Goal: Task Accomplishment & Management: Use online tool/utility

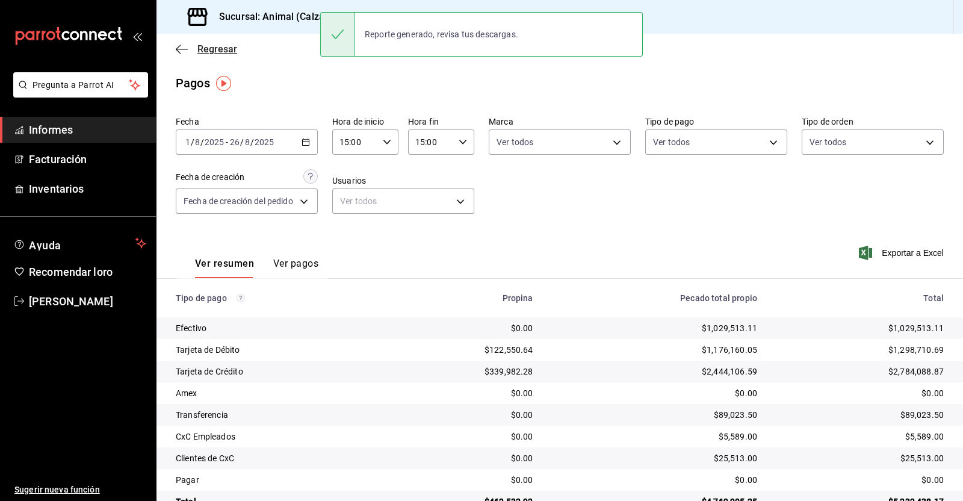
click at [179, 44] on icon "button" at bounding box center [182, 49] width 12 height 11
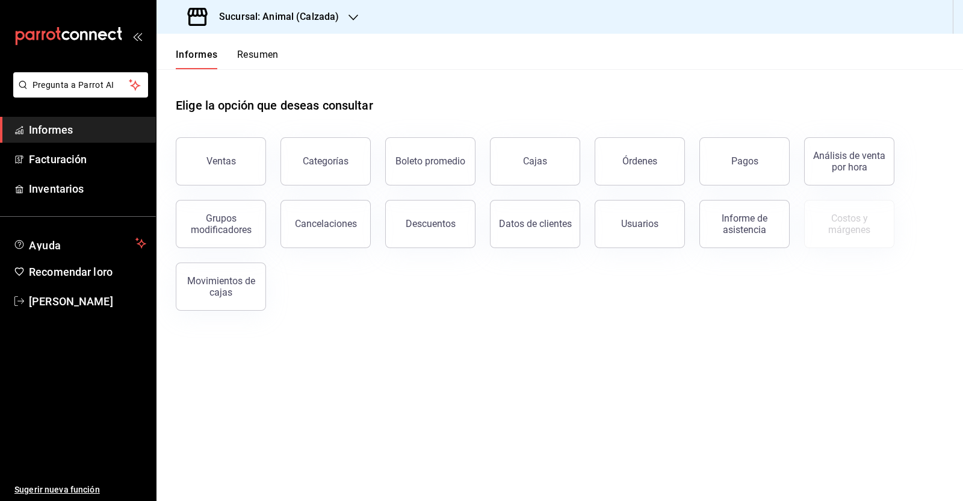
click at [243, 165] on button "Ventas" at bounding box center [221, 161] width 90 height 48
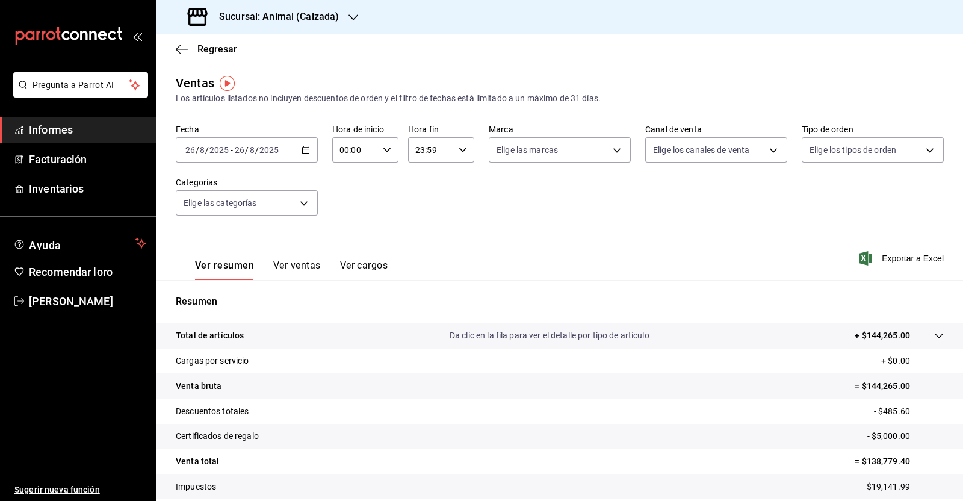
click at [306, 157] on div "2025-08-26 26 / 8 / 2025 - 2025-08-26 26 / 8 / 2025" at bounding box center [247, 149] width 142 height 25
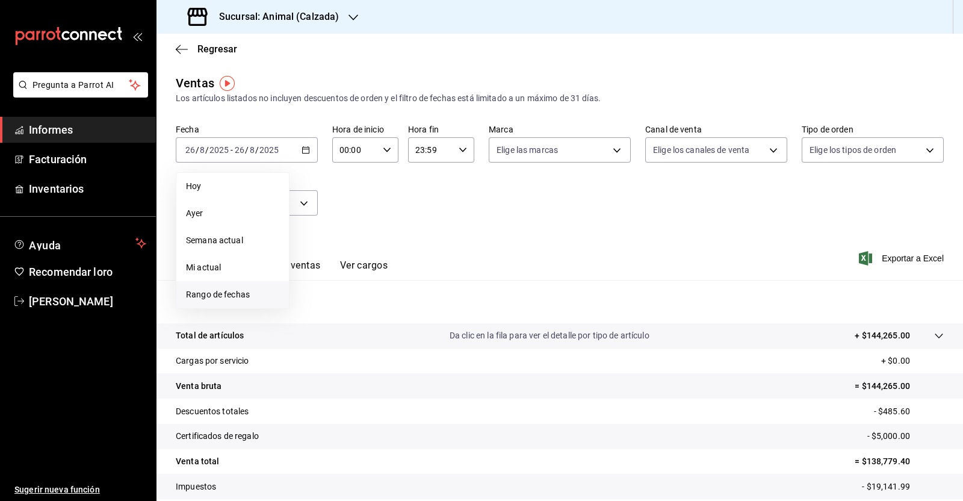
click at [243, 290] on font "Rango de fechas" at bounding box center [218, 294] width 64 height 10
click at [397, 224] on button "1" at bounding box center [399, 230] width 21 height 22
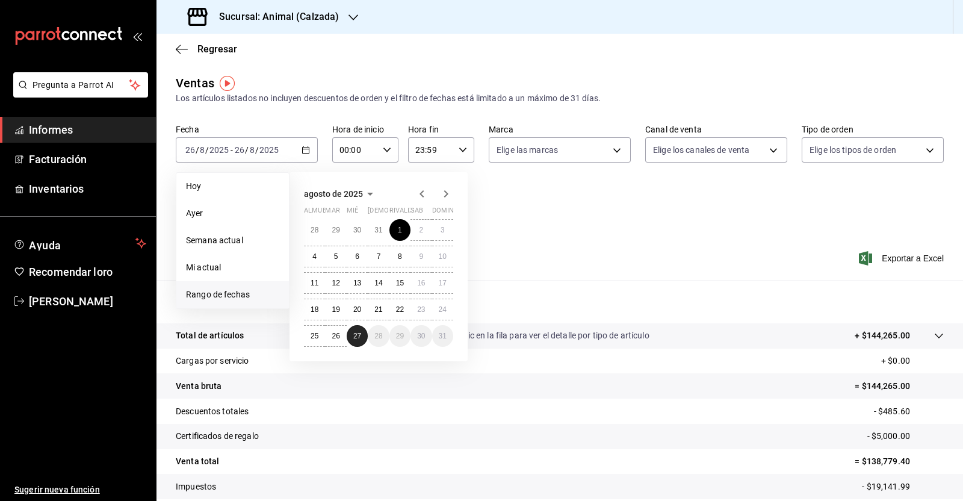
click at [360, 338] on font "27" at bounding box center [357, 336] width 8 height 8
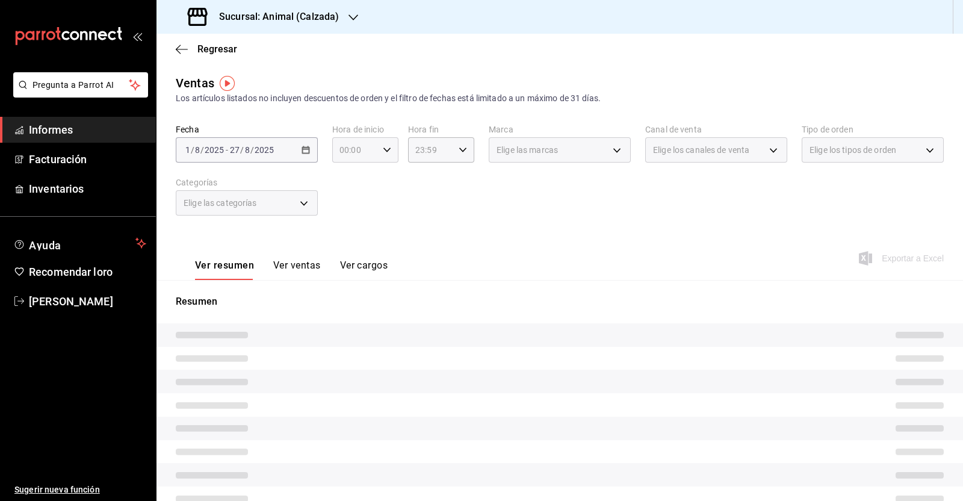
click at [383, 153] on icon "button" at bounding box center [387, 150] width 8 height 8
click at [349, 252] on font "05" at bounding box center [346, 251] width 10 height 10
type input "05:00"
click at [451, 146] on div at bounding box center [481, 250] width 963 height 501
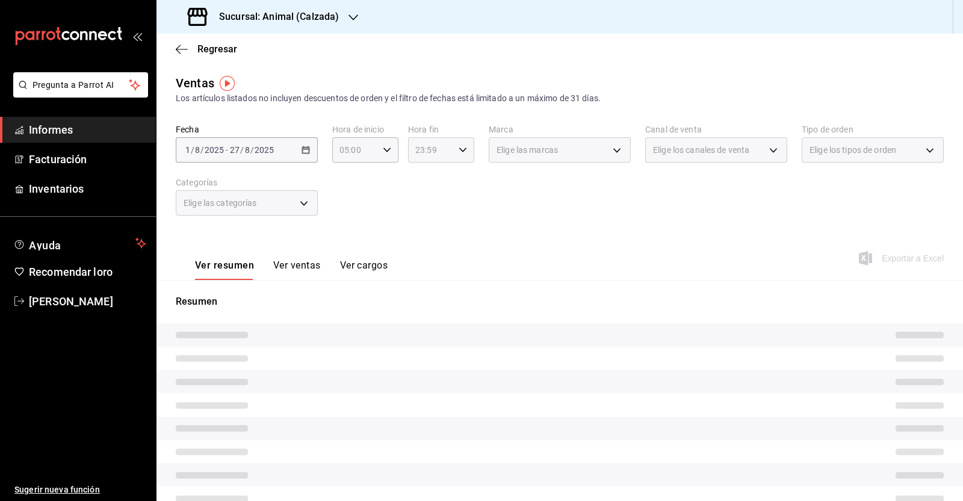
click at [464, 157] on div "23:59 Hora fin" at bounding box center [441, 149] width 66 height 25
click at [419, 179] on font "05" at bounding box center [421, 175] width 10 height 10
click at [451, 176] on font "00" at bounding box center [453, 181] width 10 height 10
type input "05:00"
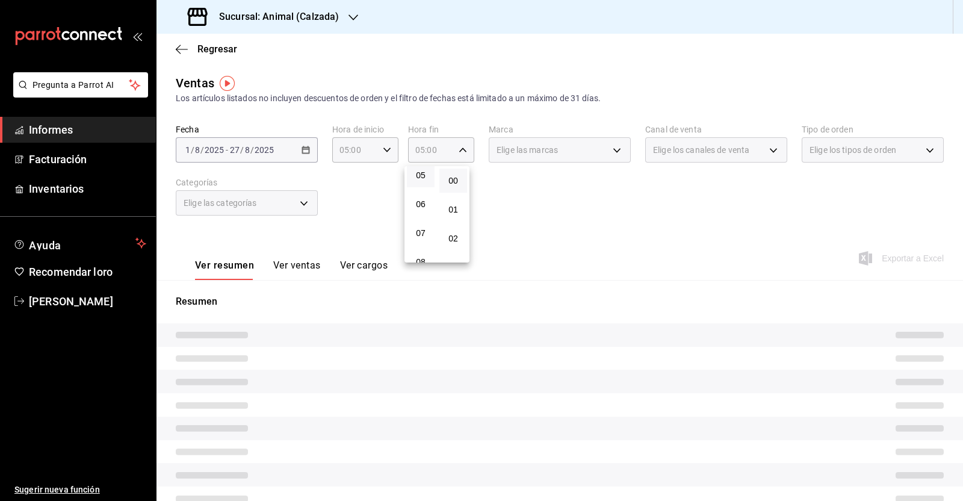
click at [531, 209] on div at bounding box center [481, 250] width 963 height 501
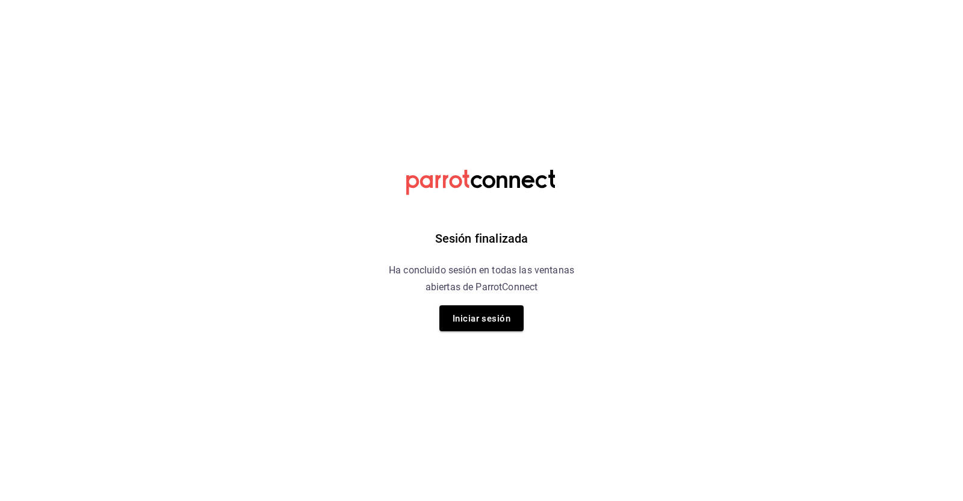
click at [487, 306] on button "Iniciar sesión" at bounding box center [481, 318] width 84 height 26
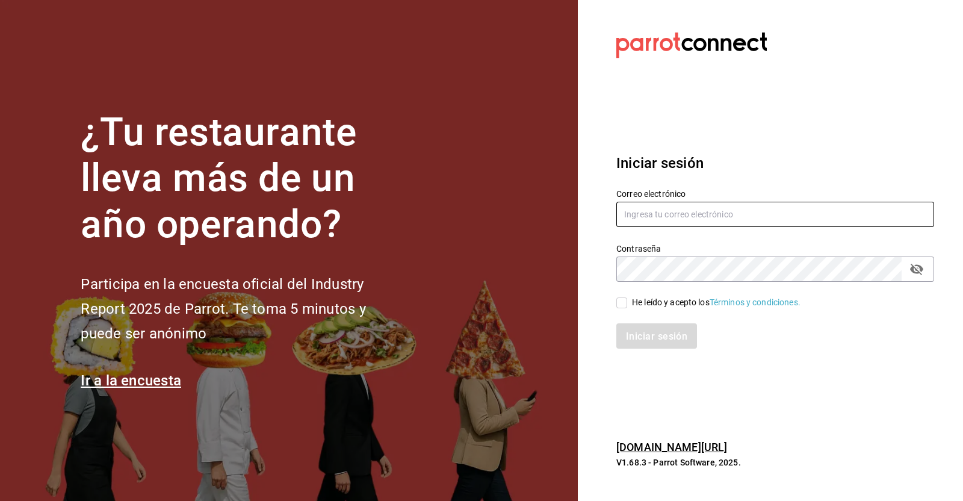
click at [685, 218] on input "text" at bounding box center [775, 214] width 318 height 25
type input "[EMAIL_ADDRESS][PERSON_NAME][DOMAIN_NAME]"
click at [629, 299] on span "He leído y acepto los Términos y condiciones." at bounding box center [713, 302] width 173 height 13
click at [627, 299] on input "He leído y acepto los Términos y condiciones." at bounding box center [621, 302] width 11 height 11
checkbox input "true"
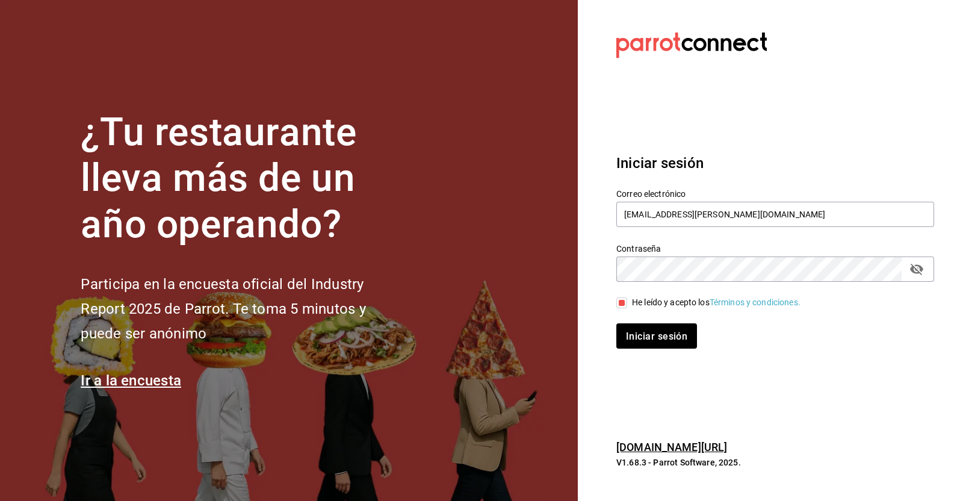
click at [662, 350] on div "Iniciar sesión Correo electrónico victoria.perez@grupocosteno.com Contraseña Co…" at bounding box center [775, 251] width 318 height 226
click at [665, 334] on font "Iniciar sesión" at bounding box center [656, 335] width 61 height 11
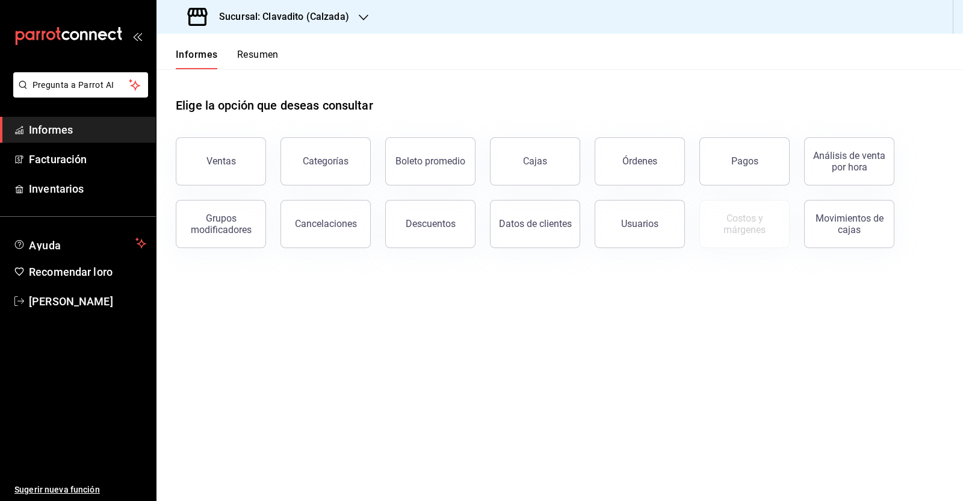
click at [362, 20] on icon "button" at bounding box center [364, 18] width 10 height 10
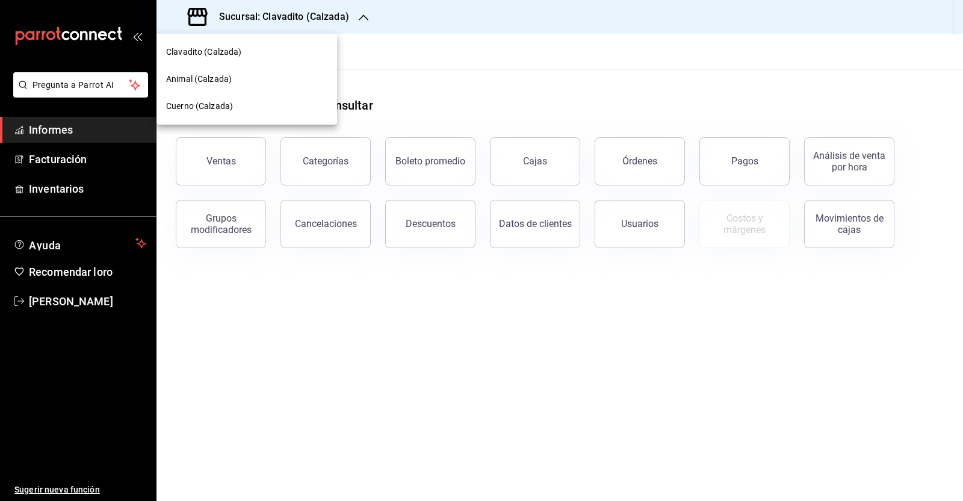
click at [185, 75] on font "Animal (Calzada)" at bounding box center [199, 79] width 66 height 10
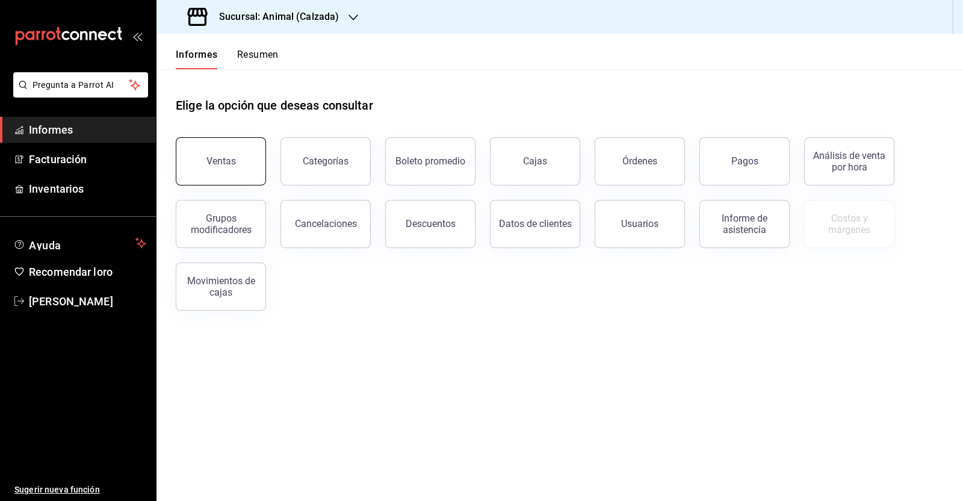
click at [241, 167] on button "Ventas" at bounding box center [221, 161] width 90 height 48
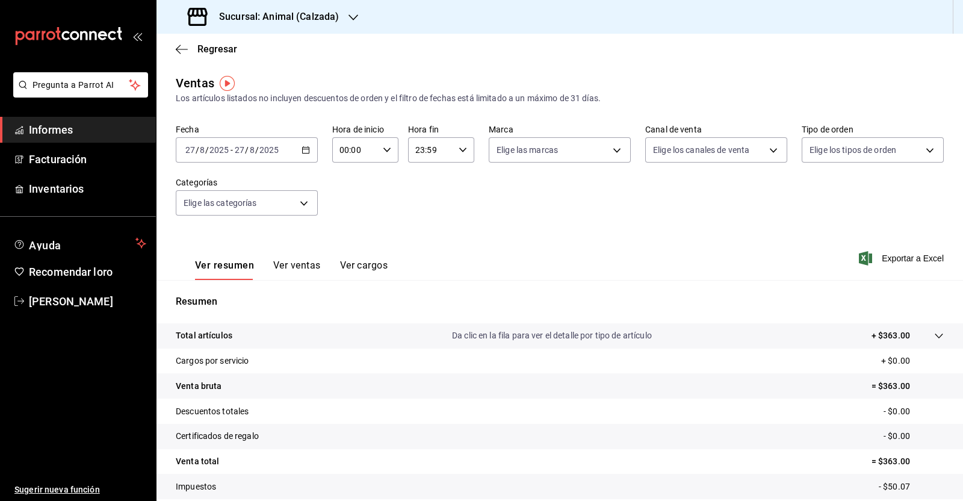
click at [306, 149] on icon "button" at bounding box center [305, 150] width 8 height 8
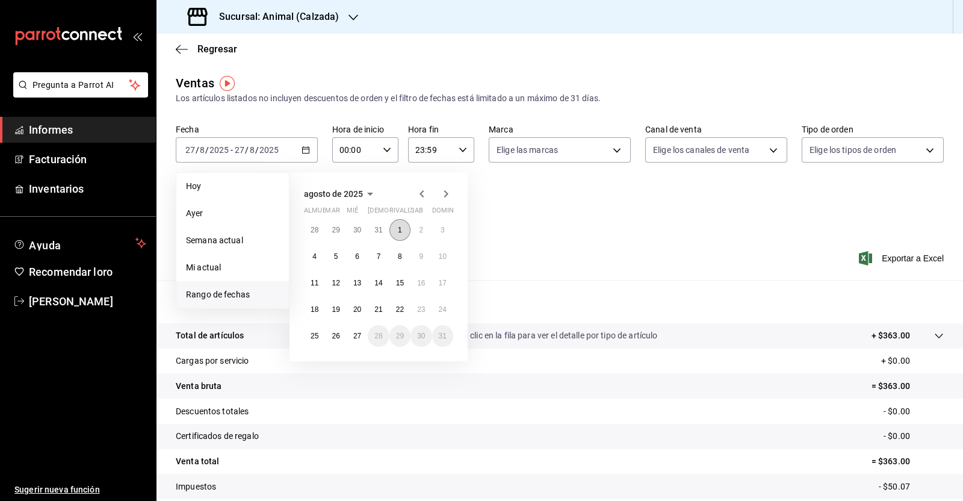
click at [398, 230] on font "1" at bounding box center [400, 230] width 4 height 8
click at [364, 338] on button "27" at bounding box center [357, 336] width 21 height 22
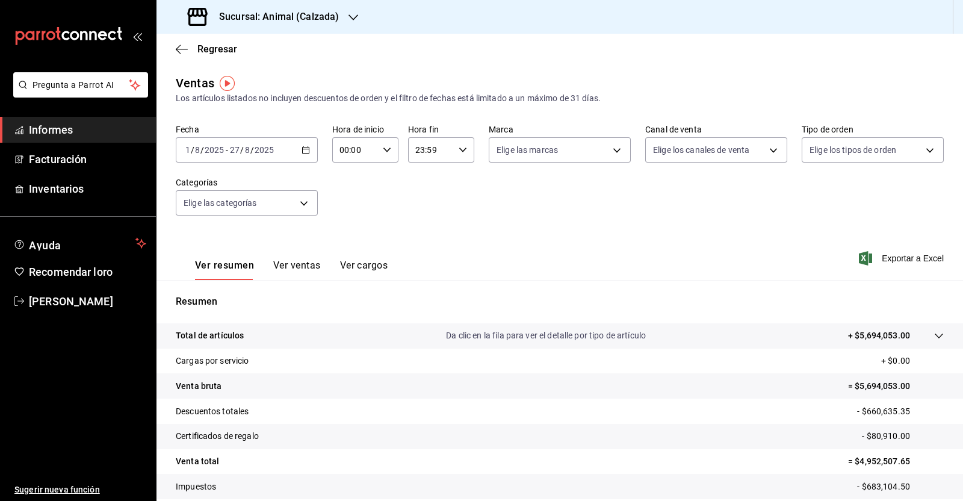
click at [385, 149] on icon "button" at bounding box center [387, 150] width 8 height 8
click at [350, 180] on font "05" at bounding box center [346, 175] width 10 height 10
type input "05:00"
click at [456, 153] on div at bounding box center [481, 250] width 963 height 501
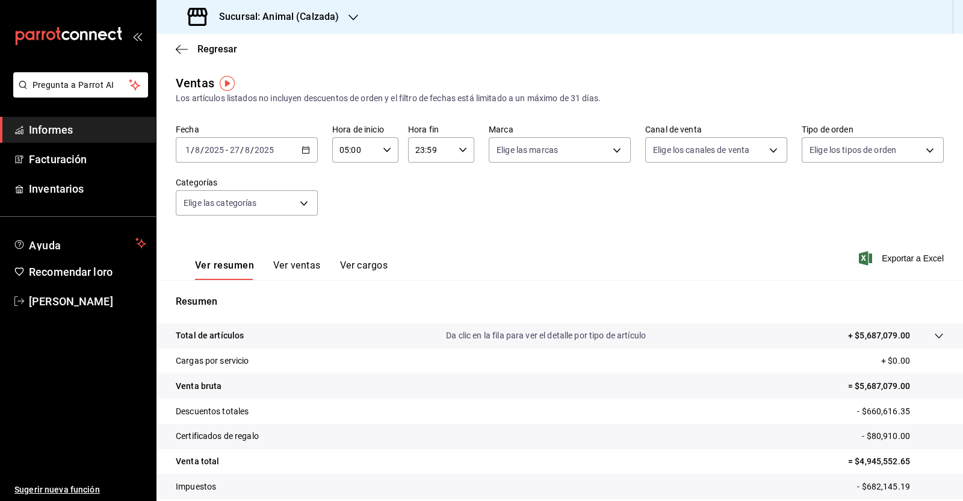
click at [457, 154] on div "23:59 Hora fin" at bounding box center [441, 149] width 66 height 25
click at [421, 244] on font "05" at bounding box center [421, 246] width 10 height 10
click at [455, 185] on font "00" at bounding box center [453, 181] width 10 height 10
type input "05:00"
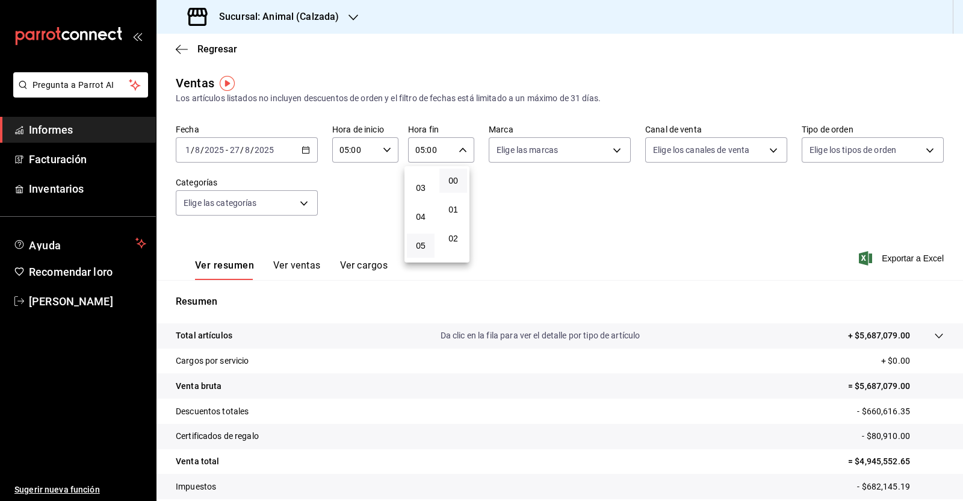
click at [616, 268] on div at bounding box center [481, 250] width 963 height 501
click at [914, 257] on font "Exportar a Excel" at bounding box center [913, 258] width 62 height 10
click at [181, 49] on icon "button" at bounding box center [182, 49] width 12 height 1
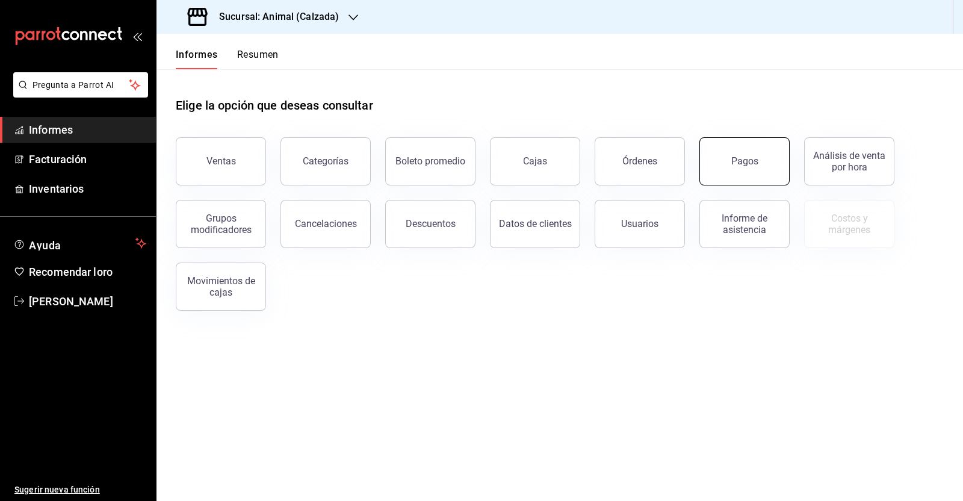
click at [736, 162] on font "Pagos" at bounding box center [744, 160] width 27 height 11
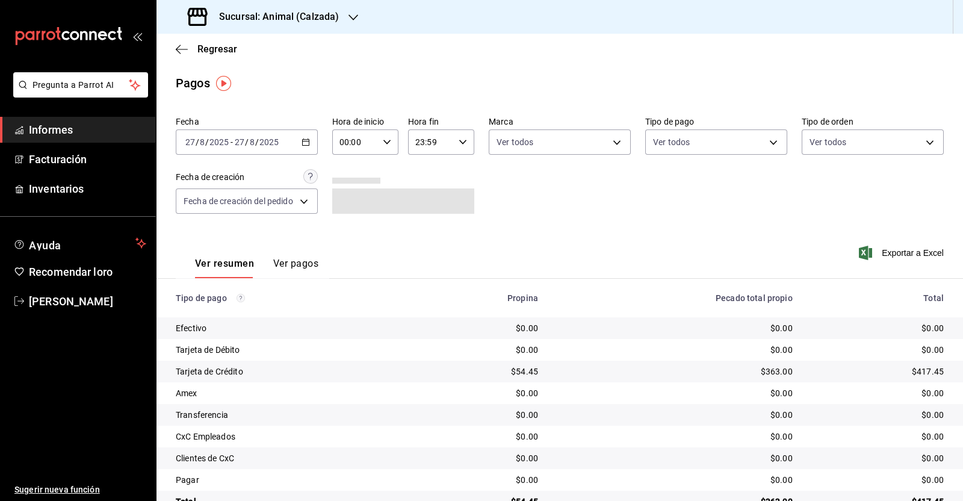
click at [307, 143] on icon "button" at bounding box center [305, 142] width 8 height 8
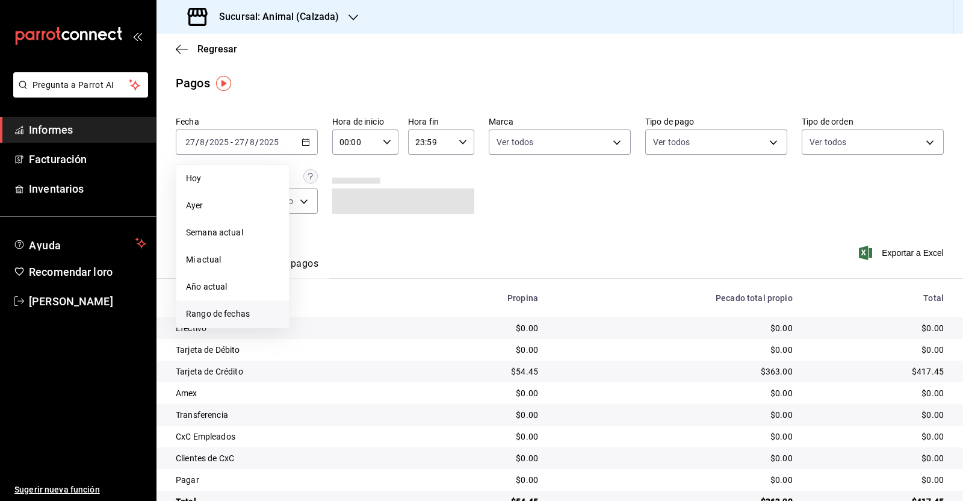
click at [212, 317] on font "Rango de fechas" at bounding box center [218, 314] width 64 height 10
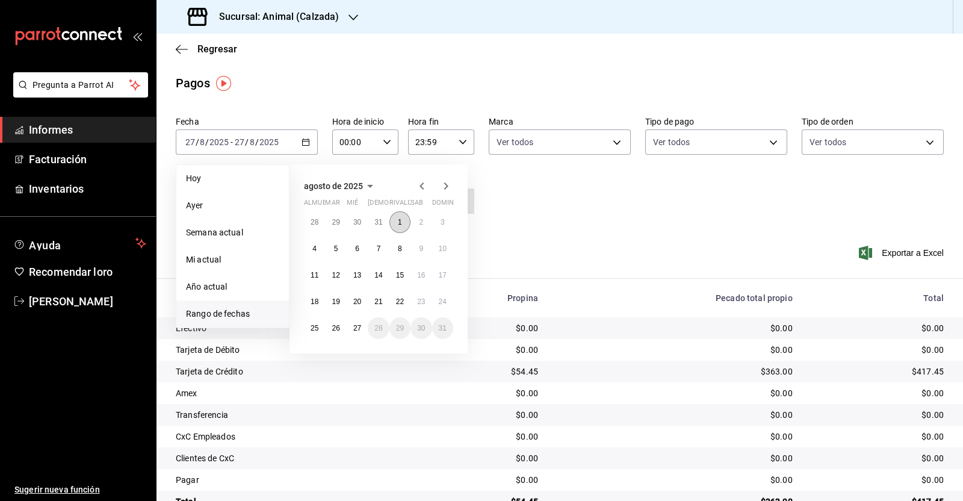
click at [398, 218] on font "1" at bounding box center [400, 222] width 4 height 8
click at [354, 329] on font "27" at bounding box center [357, 328] width 8 height 8
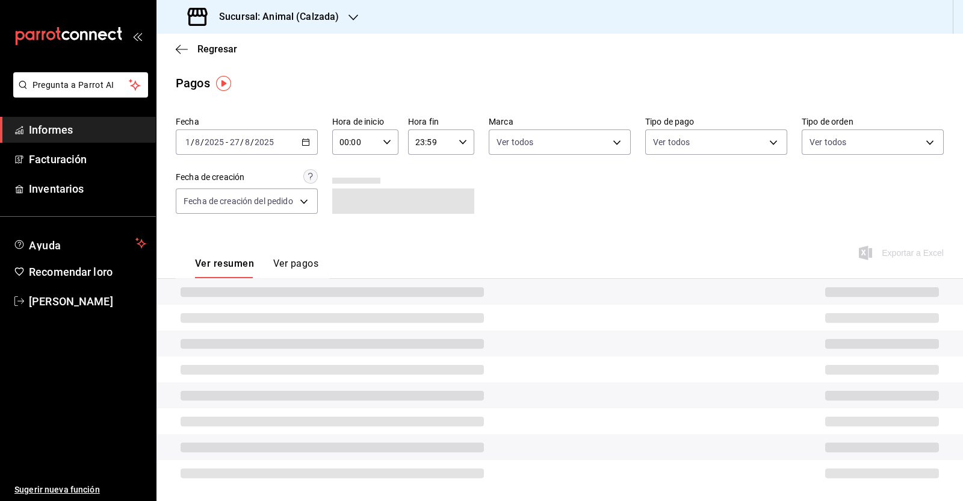
click at [391, 144] on div "00:00 Hora de inicio" at bounding box center [365, 141] width 66 height 25
click at [351, 241] on font "05" at bounding box center [348, 243] width 10 height 10
type input "05:00"
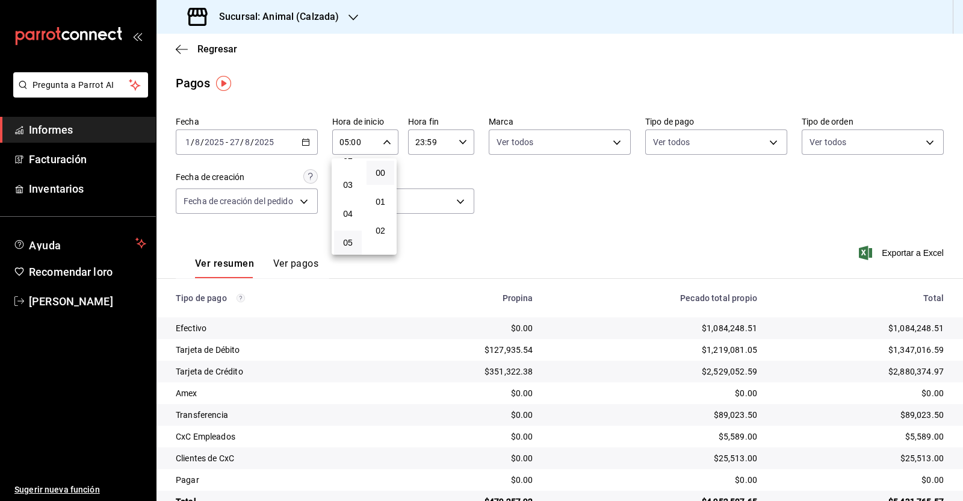
click at [457, 142] on div at bounding box center [481, 250] width 963 height 501
click at [459, 142] on icon "button" at bounding box center [463, 142] width 8 height 8
click at [422, 238] on font "05" at bounding box center [422, 238] width 10 height 10
click at [461, 178] on button "00" at bounding box center [455, 173] width 28 height 24
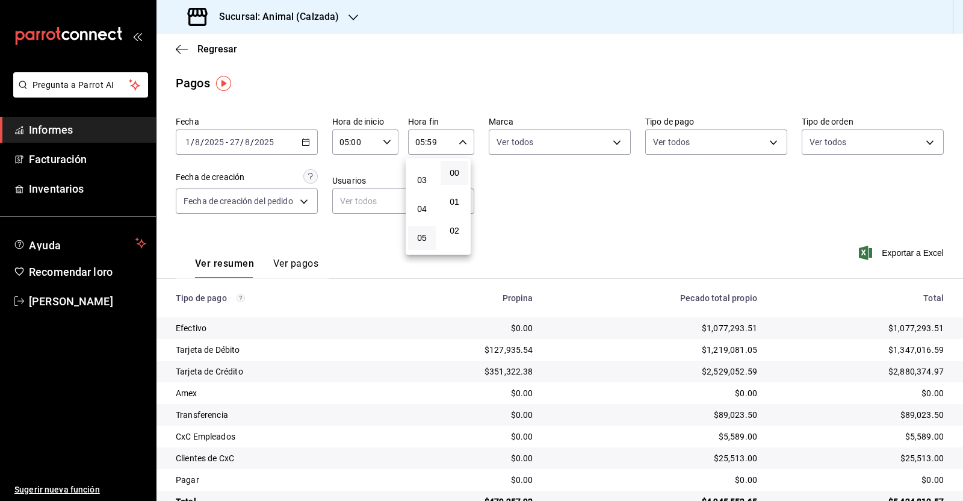
type input "05:00"
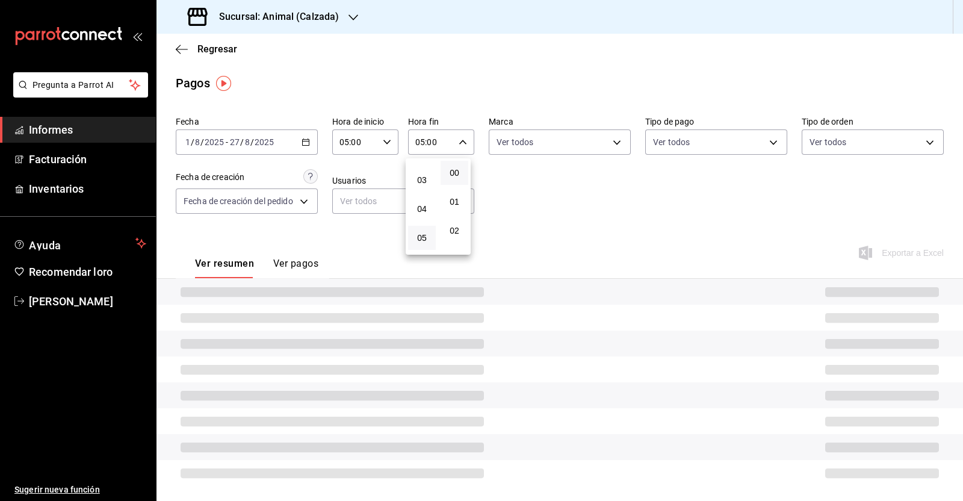
click at [560, 227] on div at bounding box center [481, 250] width 963 height 501
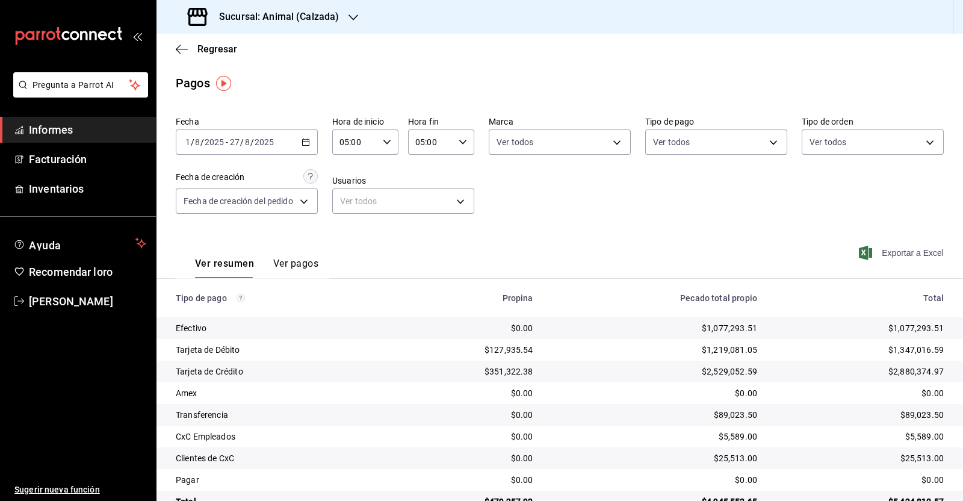
click at [900, 253] on font "Exportar a Excel" at bounding box center [913, 253] width 62 height 10
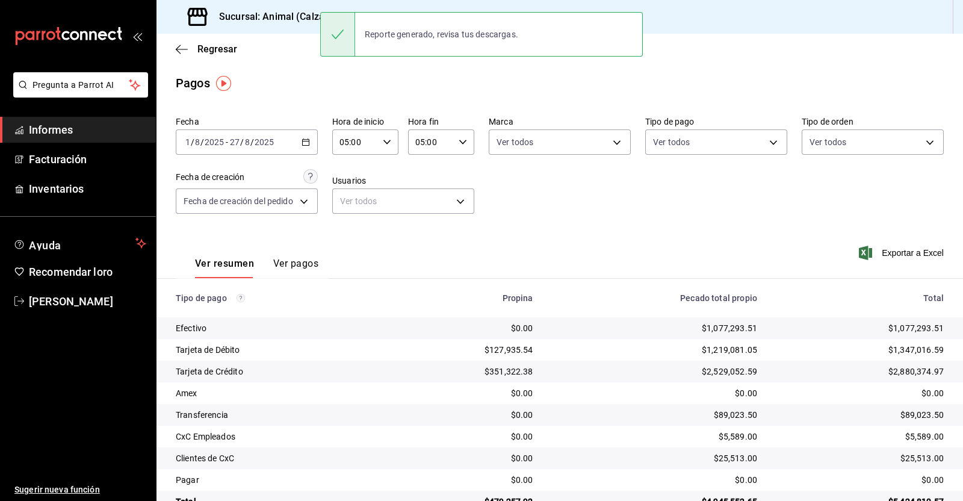
click at [324, 108] on main "Regresar Pagos Fecha 2025-08-01 1 / 8 / 2025 - 2025-08-27 27 / 8 / 2025 Hora de…" at bounding box center [559, 283] width 806 height 498
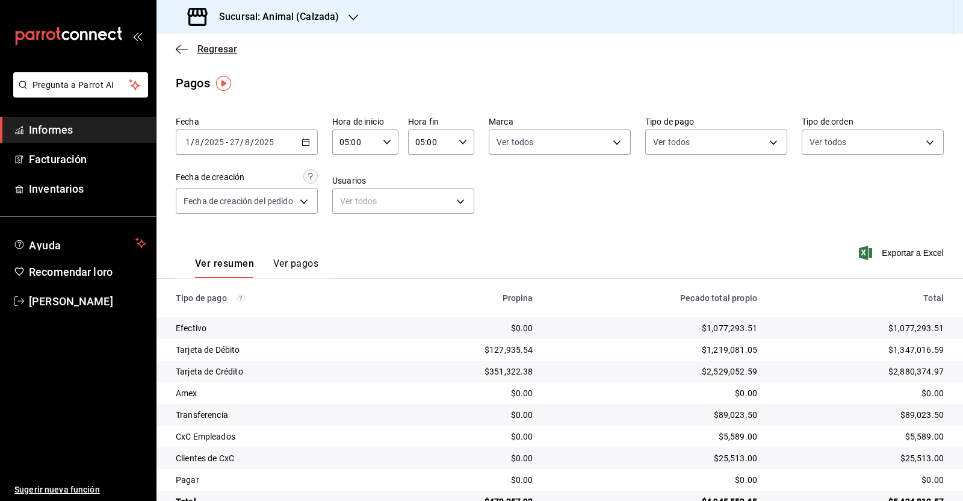
click at [177, 44] on icon "button" at bounding box center [182, 49] width 12 height 11
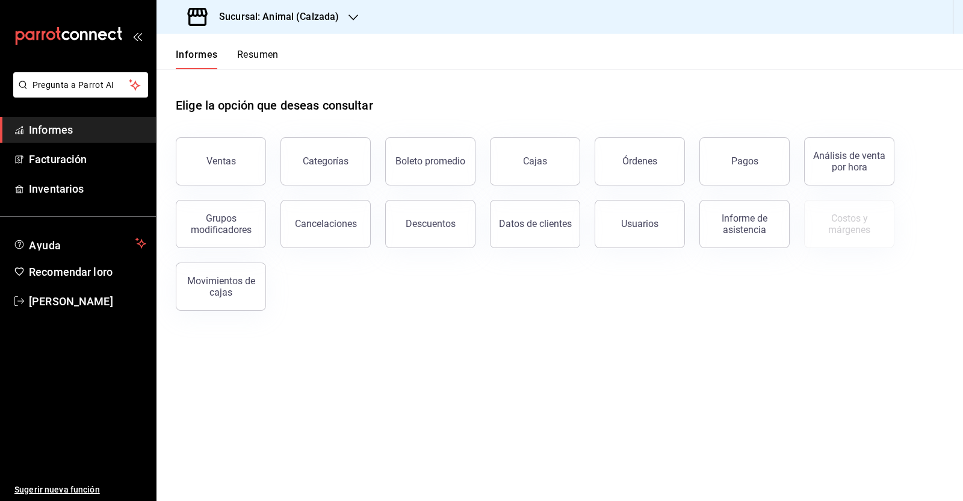
click at [345, 15] on div "Sucursal: Animal (Calzada)" at bounding box center [264, 17] width 197 height 34
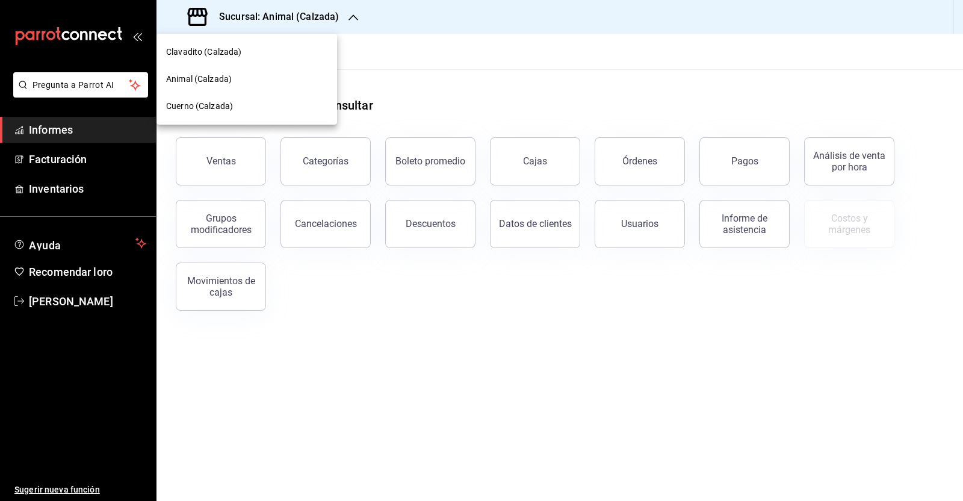
click at [205, 52] on font "Clavadito (Calzada)" at bounding box center [204, 52] width 76 height 10
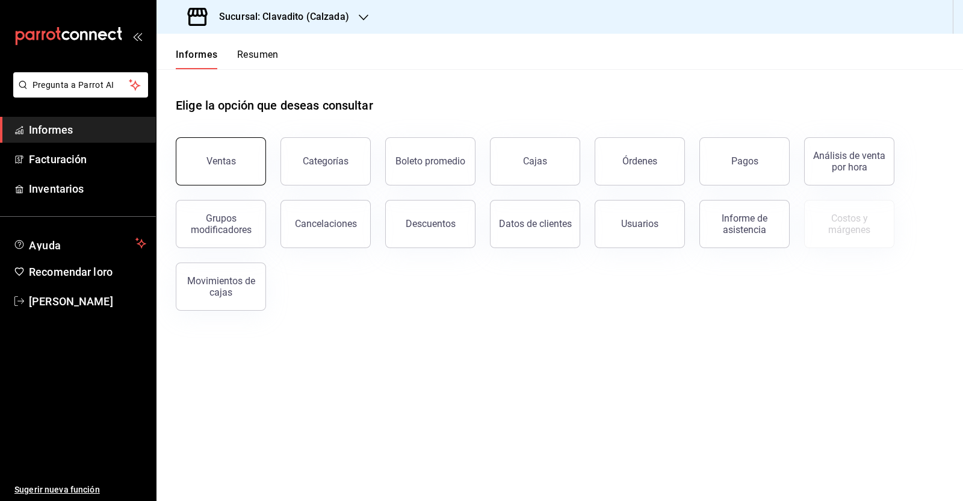
click at [197, 152] on button "Ventas" at bounding box center [221, 161] width 90 height 48
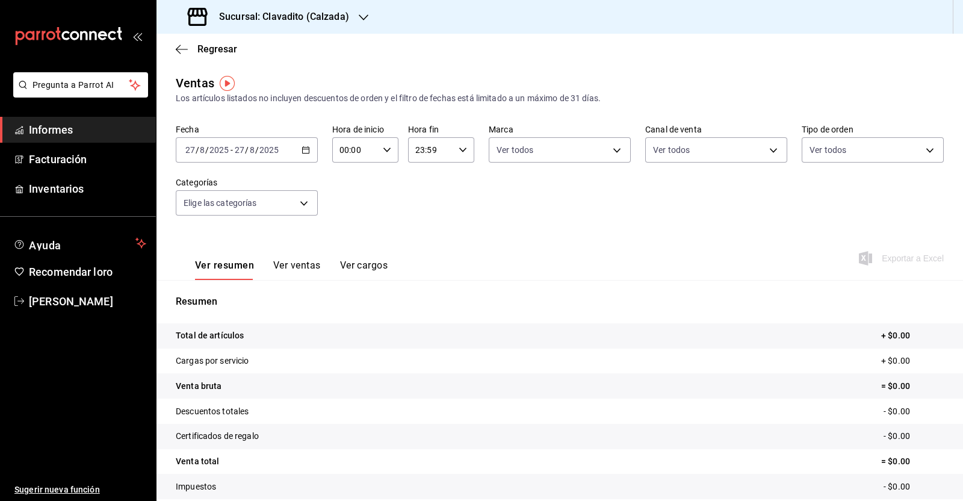
click at [305, 151] on icon "button" at bounding box center [305, 150] width 8 height 8
click at [233, 302] on li "Rango de fechas" at bounding box center [232, 294] width 113 height 27
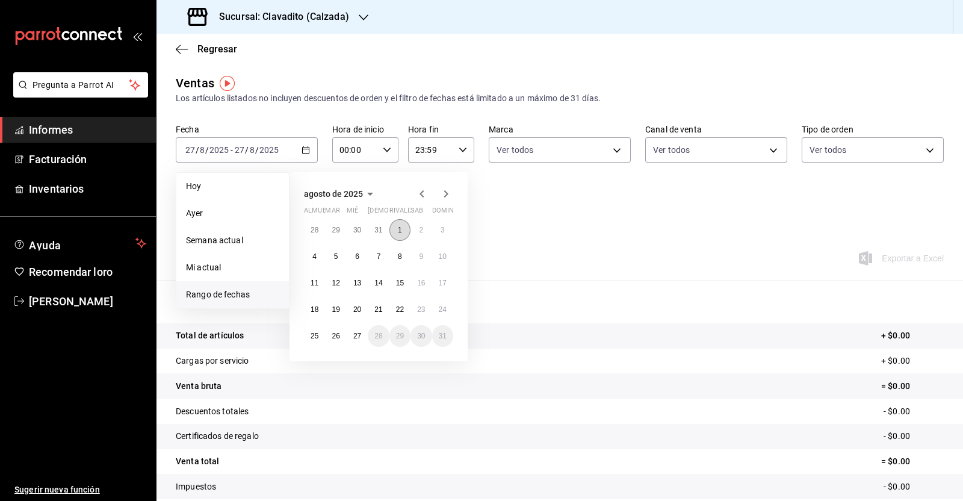
click at [397, 227] on button "1" at bounding box center [399, 230] width 21 height 22
click at [355, 339] on font "27" at bounding box center [357, 336] width 8 height 8
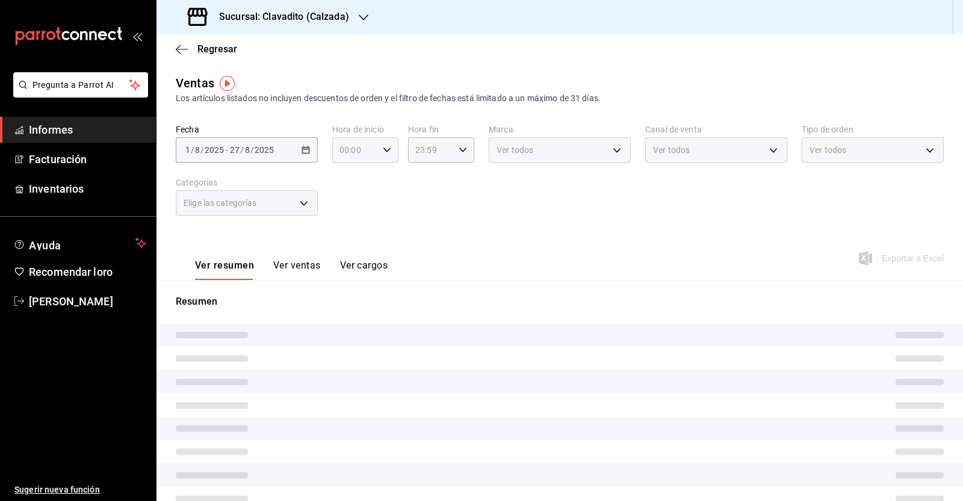
click at [385, 153] on icon "button" at bounding box center [387, 150] width 8 height 8
click at [344, 252] on font "05" at bounding box center [346, 251] width 10 height 10
type input "05:00"
click at [451, 149] on div at bounding box center [481, 250] width 963 height 501
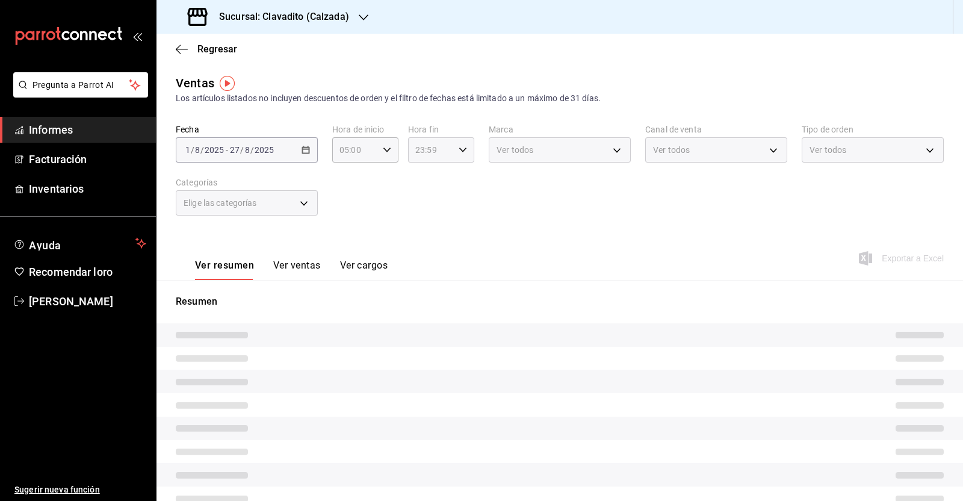
click at [459, 149] on icon "button" at bounding box center [463, 150] width 8 height 8
click at [420, 179] on font "05" at bounding box center [421, 175] width 10 height 10
click at [457, 178] on font "00" at bounding box center [453, 181] width 10 height 10
type input "05:00"
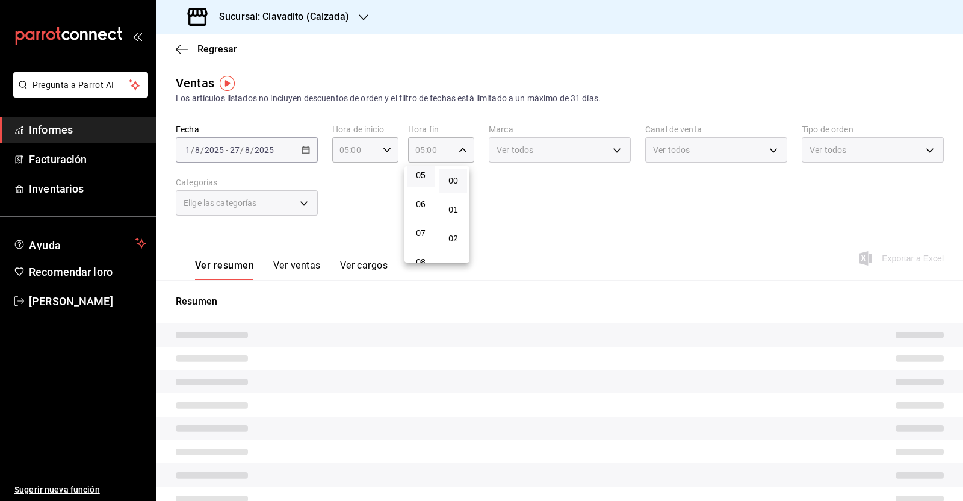
click at [532, 215] on div at bounding box center [481, 250] width 963 height 501
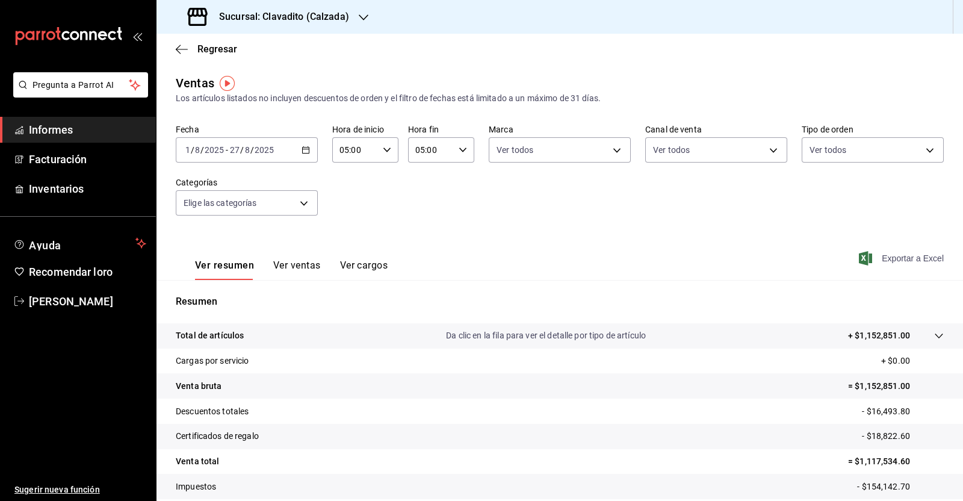
click at [897, 265] on span "Exportar a Excel" at bounding box center [902, 258] width 82 height 14
click at [178, 45] on icon "button" at bounding box center [182, 49] width 12 height 11
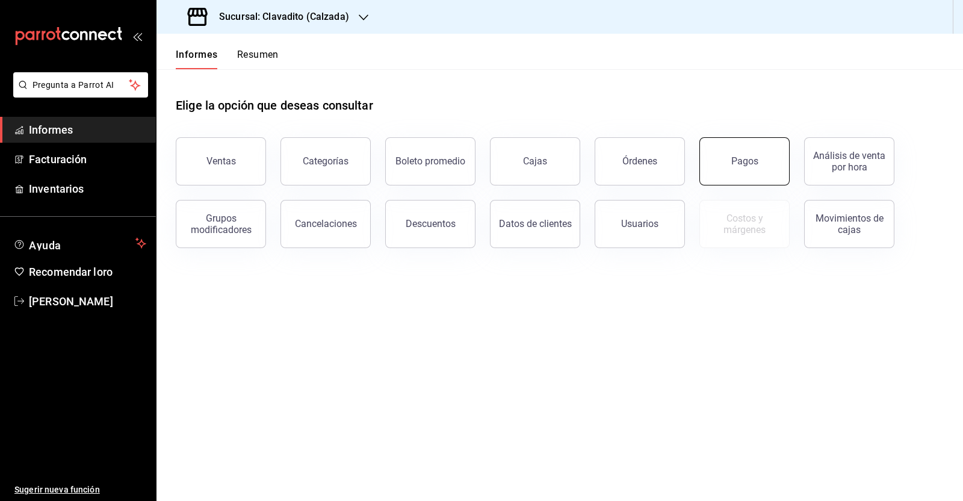
click at [737, 168] on button "Pagos" at bounding box center [744, 161] width 90 height 48
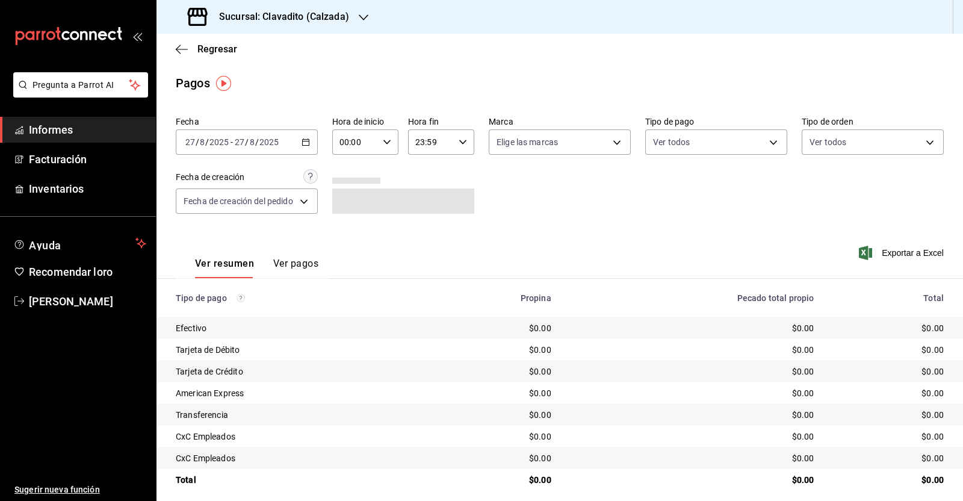
click at [304, 147] on div "2025-08-27 27 / 8 / 2025 - 2025-08-27 27 / 8 / 2025" at bounding box center [247, 141] width 142 height 25
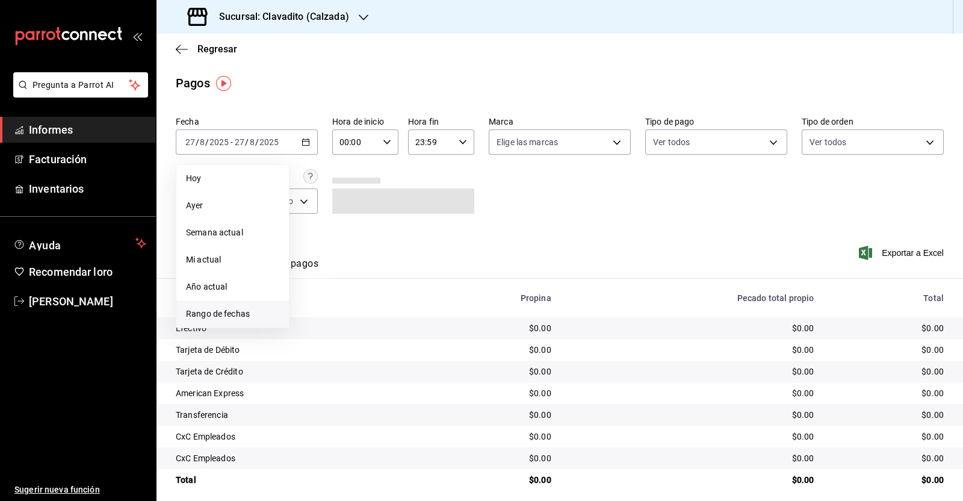
click at [235, 309] on font "Rango de fechas" at bounding box center [218, 314] width 64 height 10
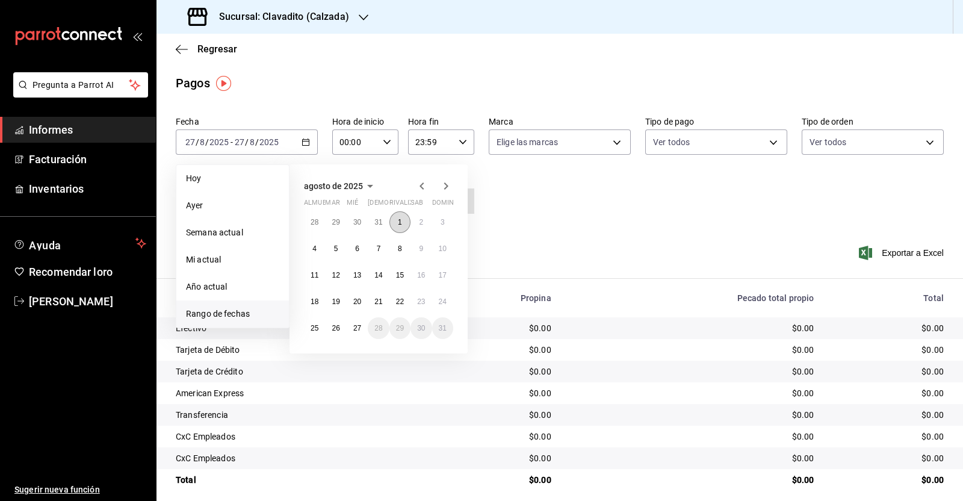
click at [403, 221] on button "1" at bounding box center [399, 222] width 21 height 22
click at [352, 326] on button "27" at bounding box center [357, 328] width 21 height 22
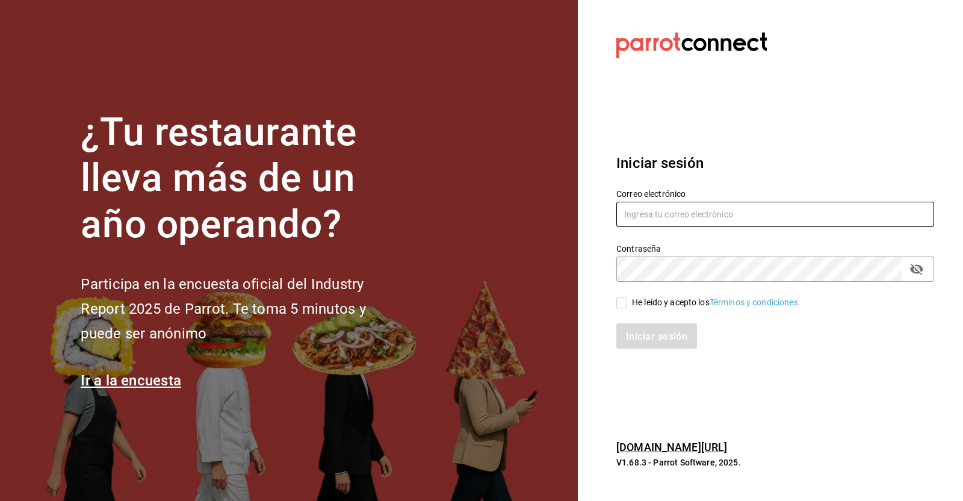
click at [739, 217] on input "text" at bounding box center [775, 214] width 318 height 25
click at [739, 217] on input "victoria.[PERSON_NAME]" at bounding box center [775, 214] width 318 height 25
type input "[EMAIL_ADDRESS][PERSON_NAME][DOMAIN_NAME]"
click at [628, 303] on span "He leído y acepto los Términos y condiciones." at bounding box center [713, 302] width 173 height 13
click at [627, 303] on input "He leído y acepto los Términos y condiciones." at bounding box center [621, 302] width 11 height 11
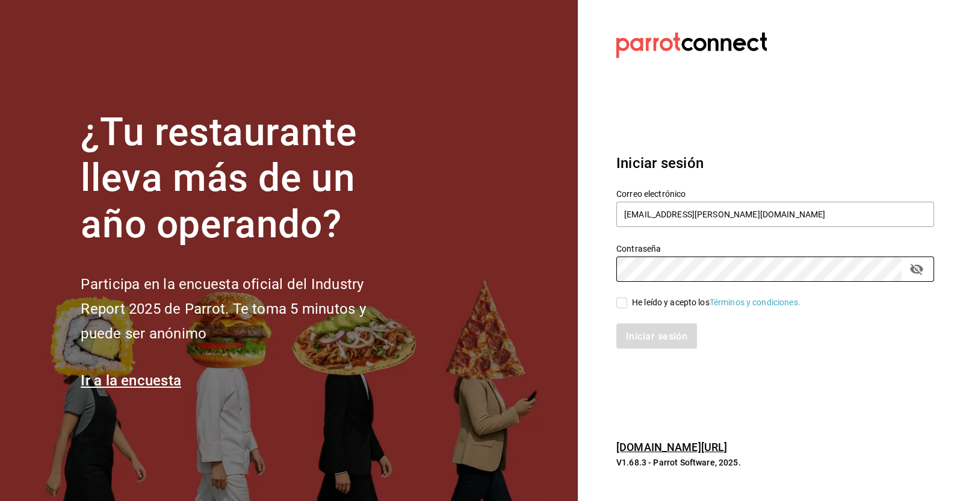
checkbox input "true"
click at [676, 332] on font "Iniciar sesión" at bounding box center [656, 335] width 61 height 11
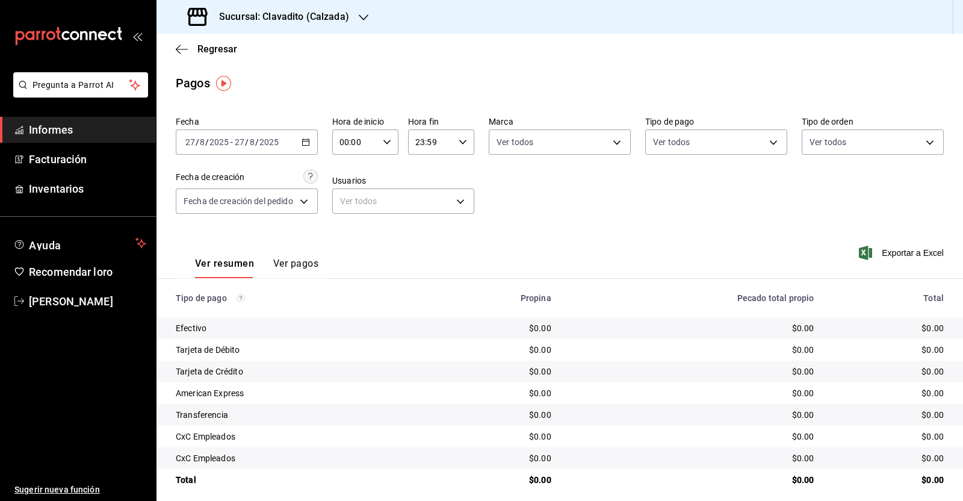
click at [306, 145] on \(Stroke\) "button" at bounding box center [305, 142] width 7 height 7
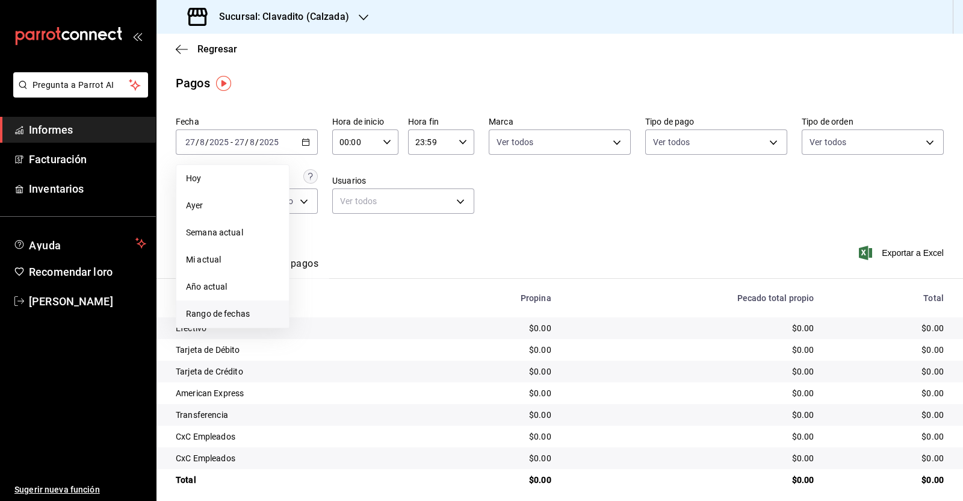
click at [246, 309] on font "Rango de fechas" at bounding box center [218, 314] width 64 height 10
click at [392, 215] on button "1" at bounding box center [399, 222] width 21 height 22
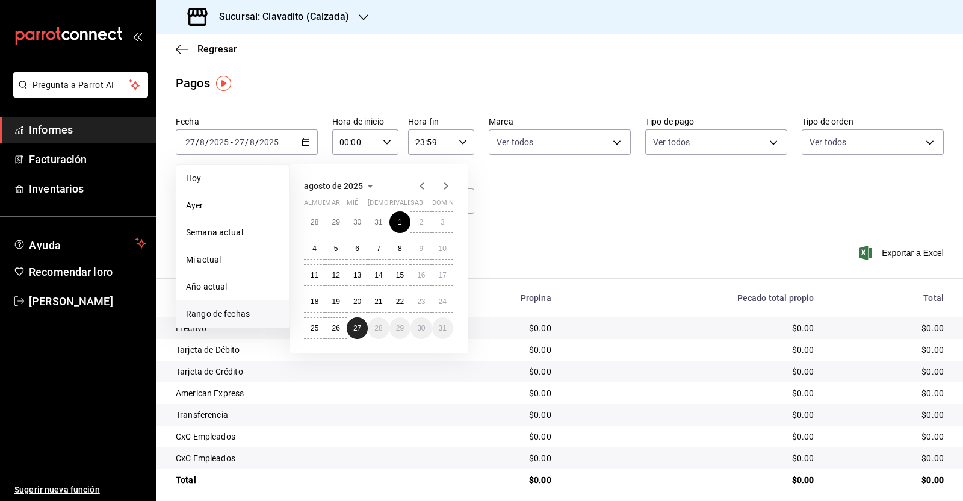
click at [353, 326] on font "27" at bounding box center [357, 328] width 8 height 8
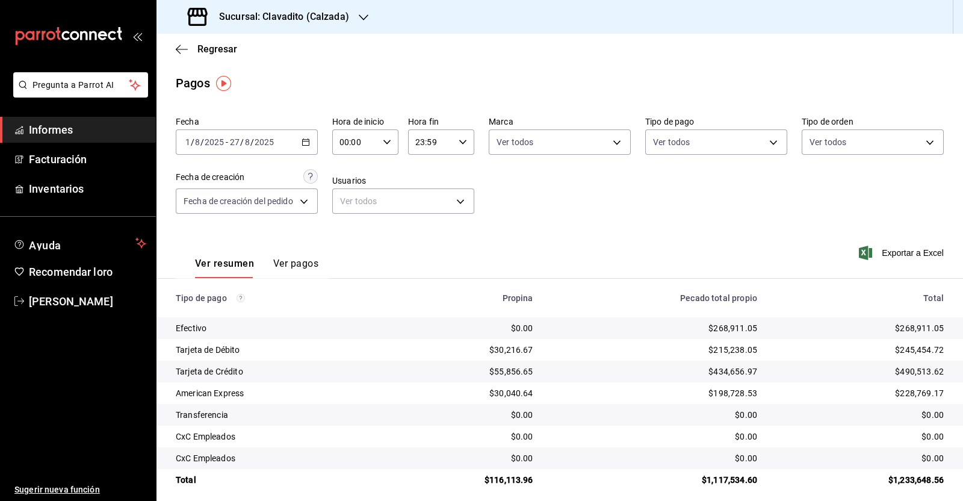
click at [385, 148] on div "00:00 Hora de inicio" at bounding box center [365, 141] width 66 height 25
click at [342, 174] on button "05" at bounding box center [348, 167] width 28 height 24
type input "05:00"
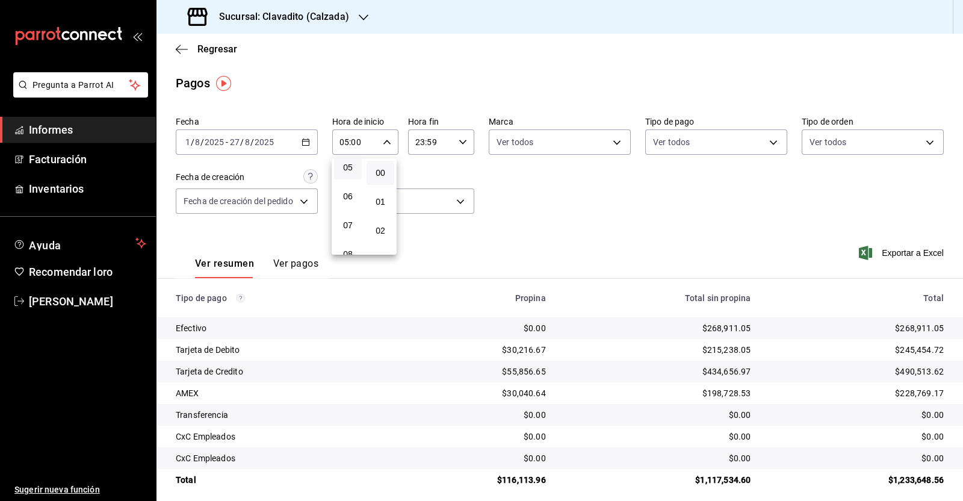
click at [466, 145] on div at bounding box center [481, 250] width 963 height 501
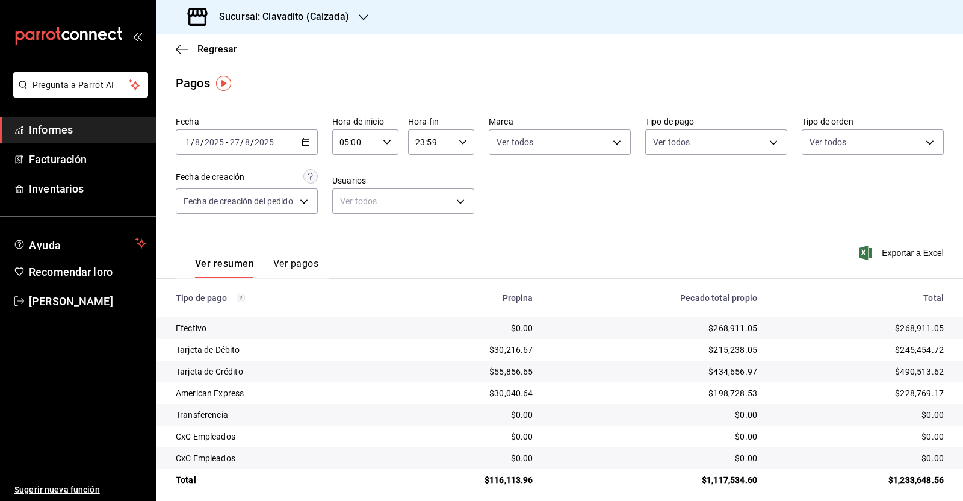
click at [459, 150] on div "23:59 Hora fin" at bounding box center [441, 141] width 66 height 25
click at [422, 171] on button "05" at bounding box center [422, 162] width 28 height 24
click at [454, 178] on button "00" at bounding box center [455, 173] width 28 height 24
type input "05:00"
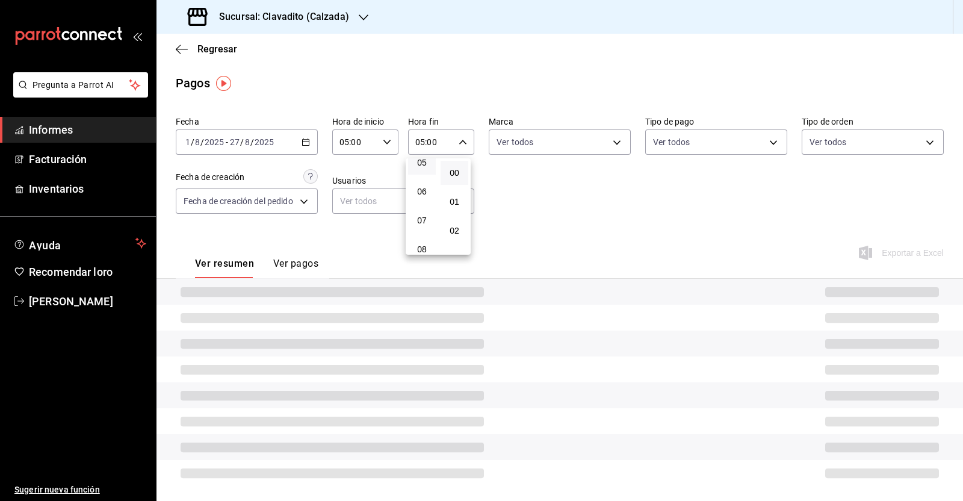
click at [542, 206] on div at bounding box center [481, 250] width 963 height 501
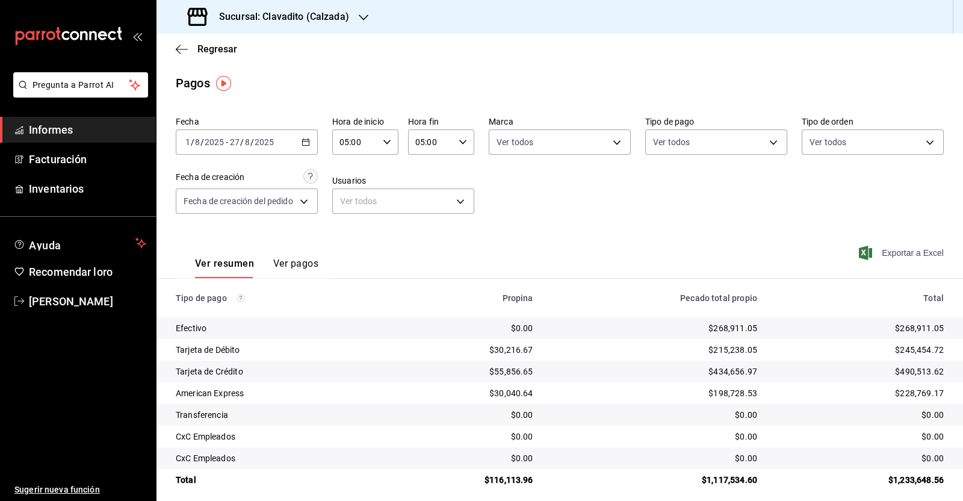
click at [891, 256] on font "Exportar a Excel" at bounding box center [913, 253] width 62 height 10
drag, startPoint x: 174, startPoint y: 45, endPoint x: 185, endPoint y: 53, distance: 13.7
click at [175, 44] on div "Regresar" at bounding box center [559, 49] width 806 height 31
click at [177, 50] on icon "button" at bounding box center [178, 49] width 5 height 9
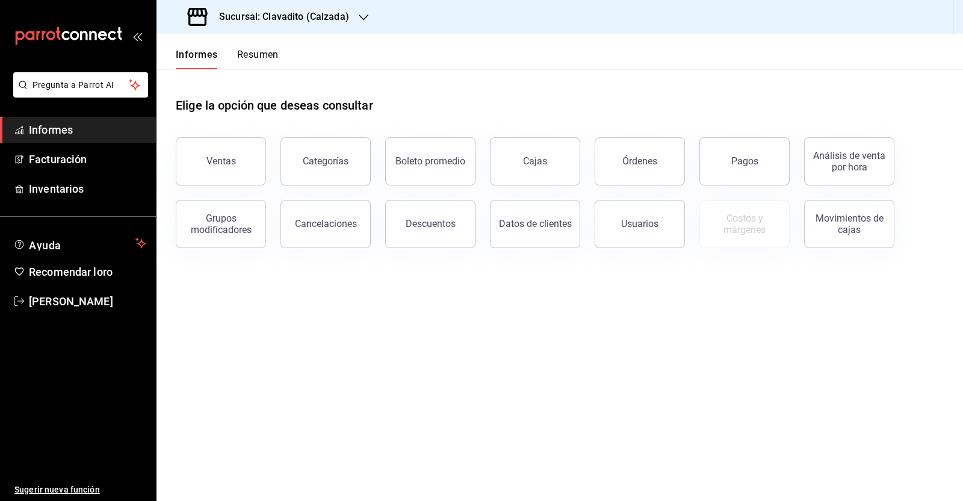
click at [338, 19] on font "Sucursal: Clavadito (Calzada)" at bounding box center [284, 16] width 130 height 11
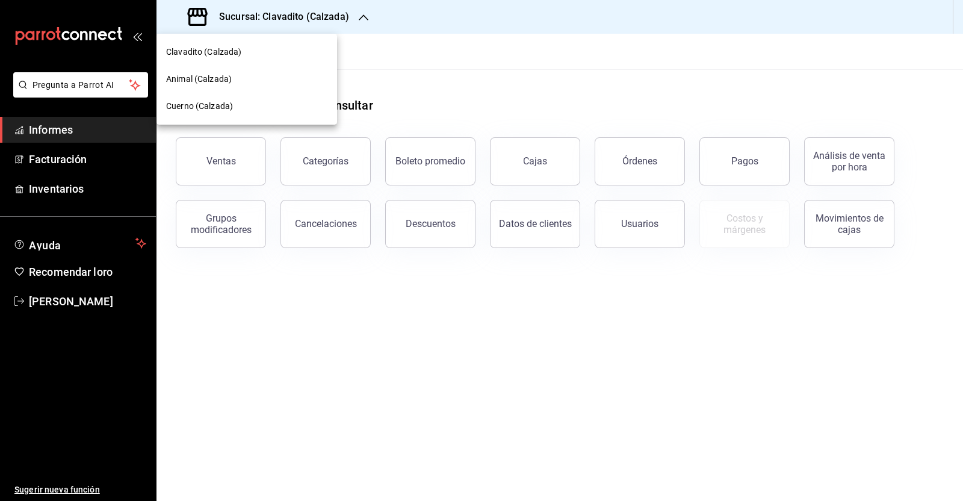
click at [206, 100] on span "Cuerno (Calzada)" at bounding box center [199, 106] width 67 height 13
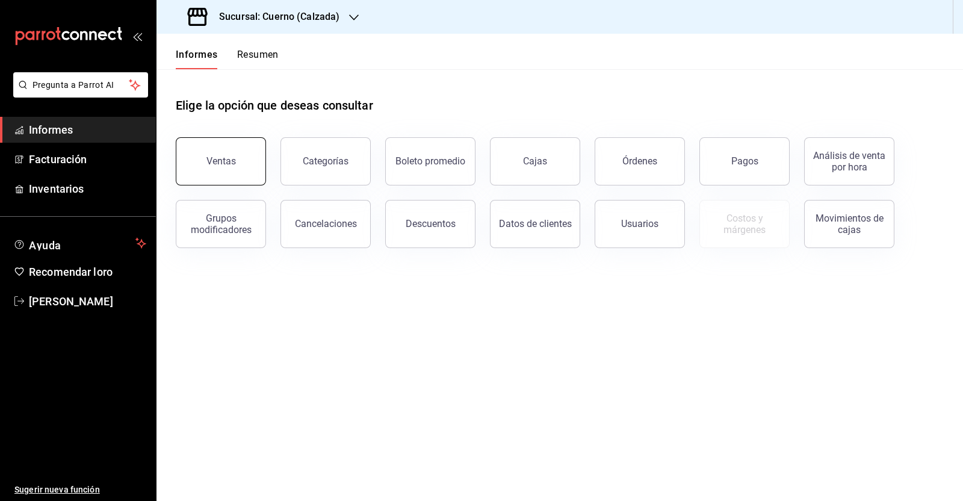
click at [249, 161] on button "Ventas" at bounding box center [221, 161] width 90 height 48
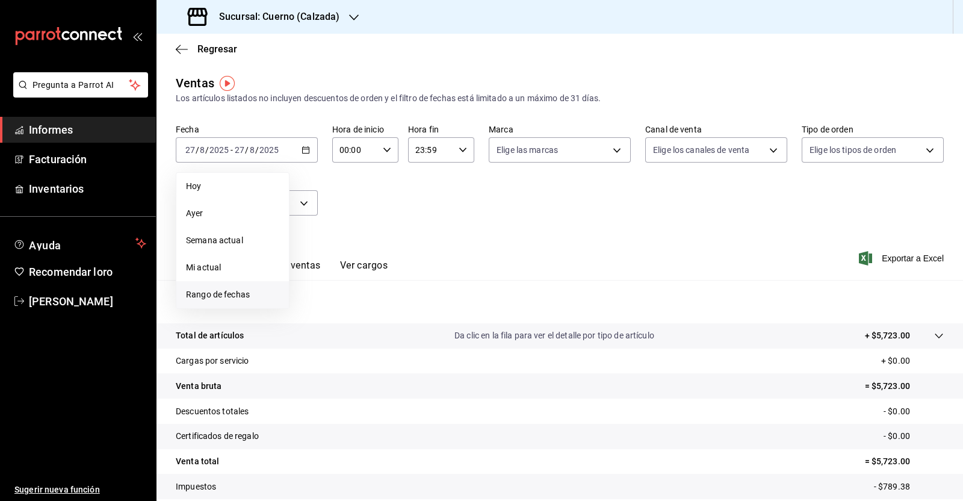
click at [244, 292] on font "Rango de fechas" at bounding box center [218, 294] width 64 height 10
click at [389, 224] on div "28 29 30 31 1 2 3 4 5 6 7 8 9 10 11 12 13 14 15 16 17 18 19 20 21 22 23 24 25 2…" at bounding box center [378, 283] width 149 height 128
click at [391, 230] on button "1" at bounding box center [399, 230] width 21 height 22
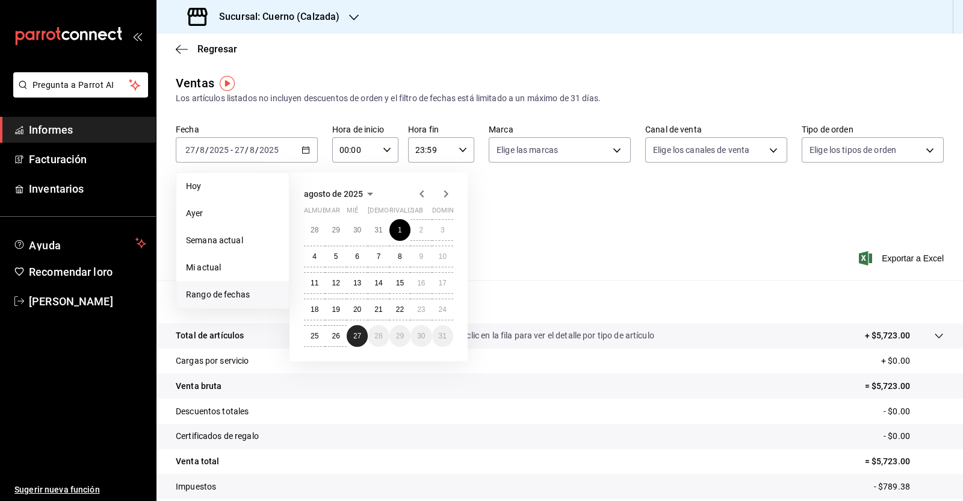
click at [349, 343] on div "28 29 30 31 1 2 3 4 5 6 7 8 9 10 11 12 13 14 15 16 17 18 19 20 21 22 23 24 25 2…" at bounding box center [378, 283] width 149 height 128
click at [356, 334] on font "27" at bounding box center [357, 336] width 8 height 8
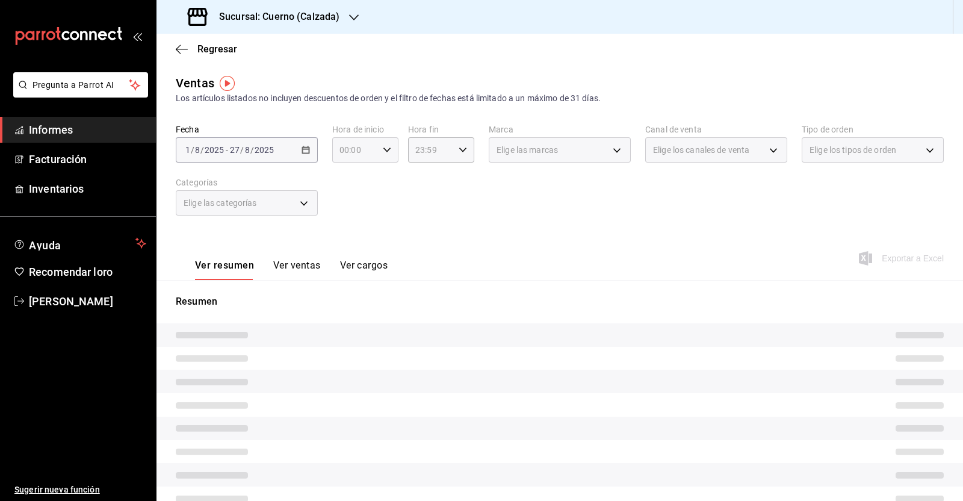
click at [388, 149] on icon "button" at bounding box center [387, 150] width 8 height 8
click at [349, 247] on font "05" at bounding box center [346, 251] width 10 height 10
type input "05:00"
click at [460, 150] on div at bounding box center [481, 250] width 963 height 501
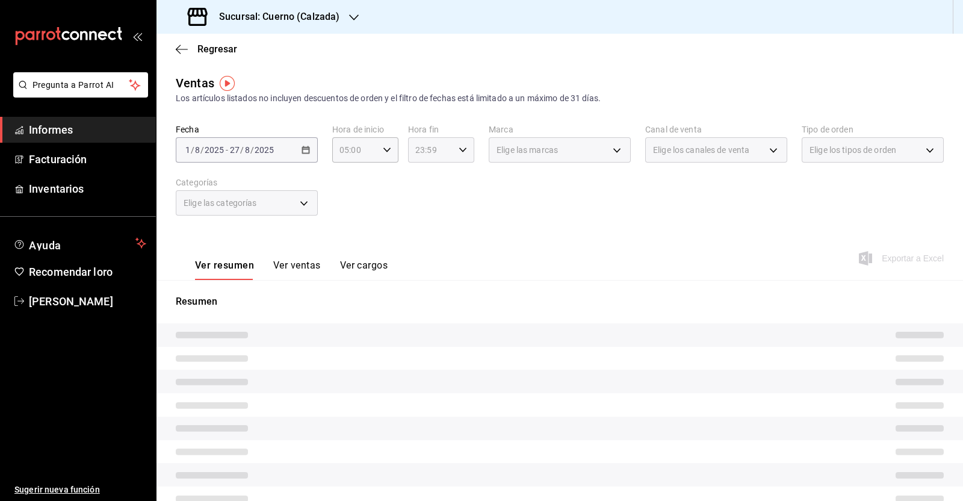
click at [453, 147] on div "23:59 Hora fin" at bounding box center [441, 149] width 66 height 25
click at [421, 248] on font "05" at bounding box center [421, 246] width 10 height 10
click at [465, 179] on button "00" at bounding box center [453, 181] width 28 height 24
type input "05:00"
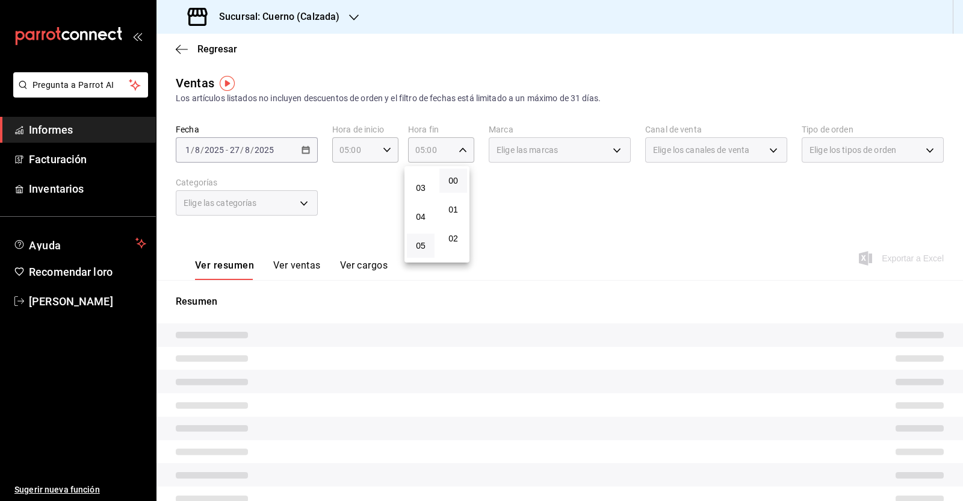
click at [556, 242] on div at bounding box center [481, 250] width 963 height 501
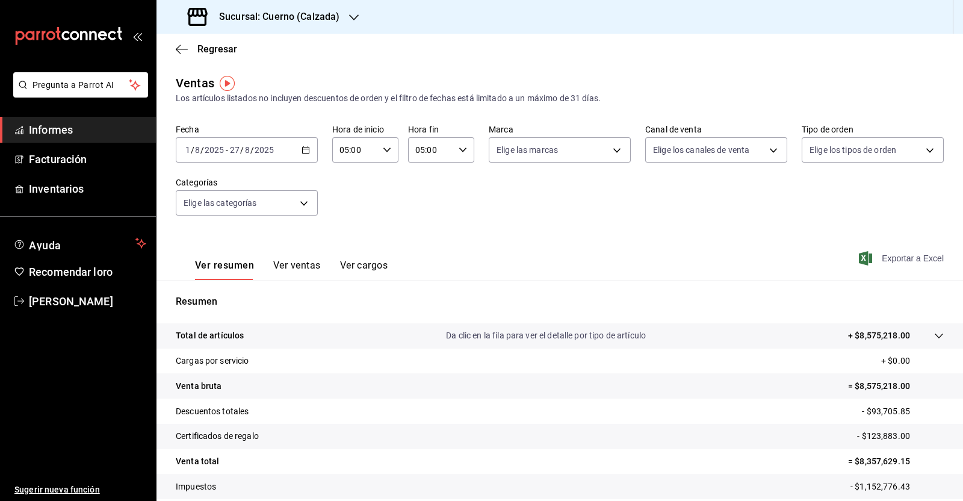
click at [898, 261] on font "Exportar a Excel" at bounding box center [913, 258] width 62 height 10
click at [502, 220] on div "Fecha 2025-08-01 1 / 8 / 2025 - 2025-08-27 27 / 8 / 2025 Hora de inicio 05:00 H…" at bounding box center [560, 177] width 768 height 106
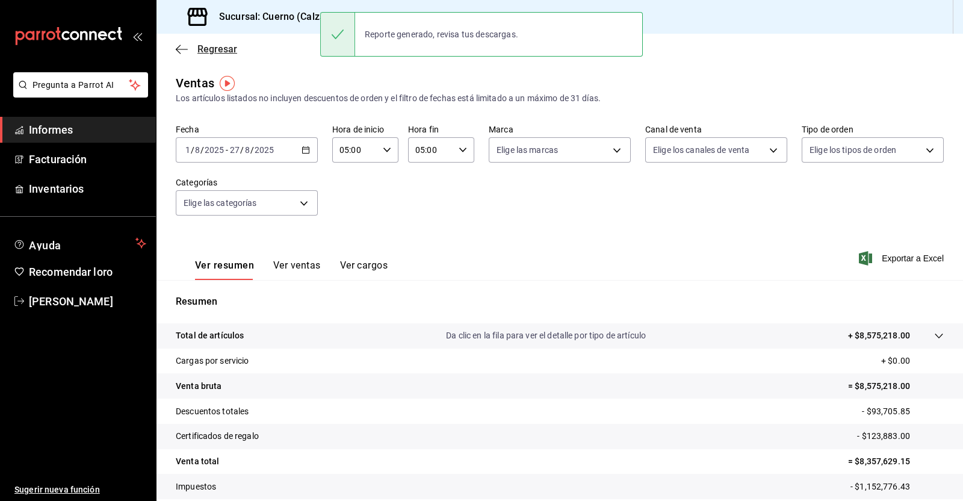
click at [181, 45] on icon "button" at bounding box center [182, 49] width 12 height 11
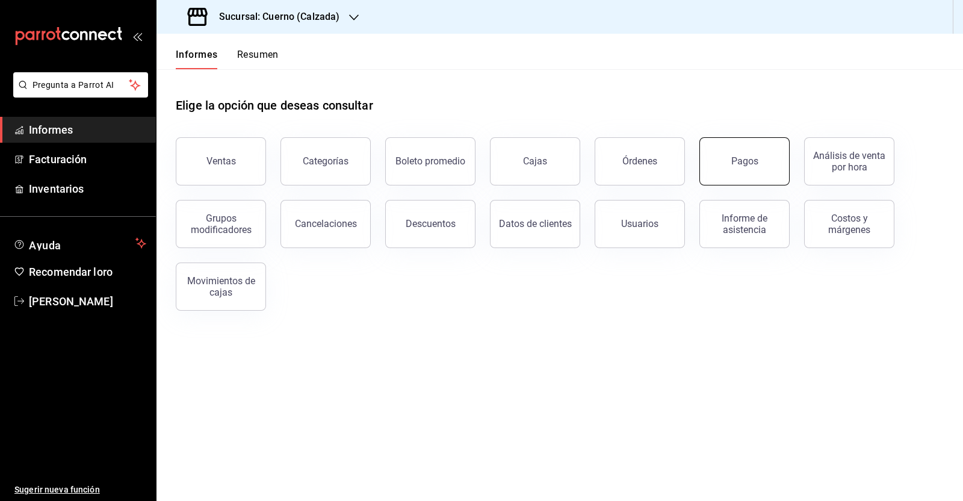
click at [747, 174] on button "Pagos" at bounding box center [744, 161] width 90 height 48
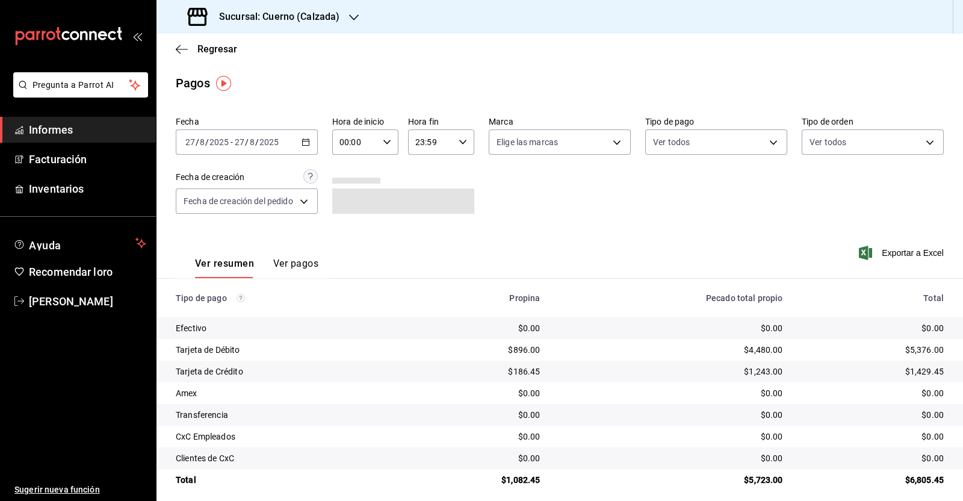
click at [307, 143] on icon "button" at bounding box center [305, 142] width 8 height 8
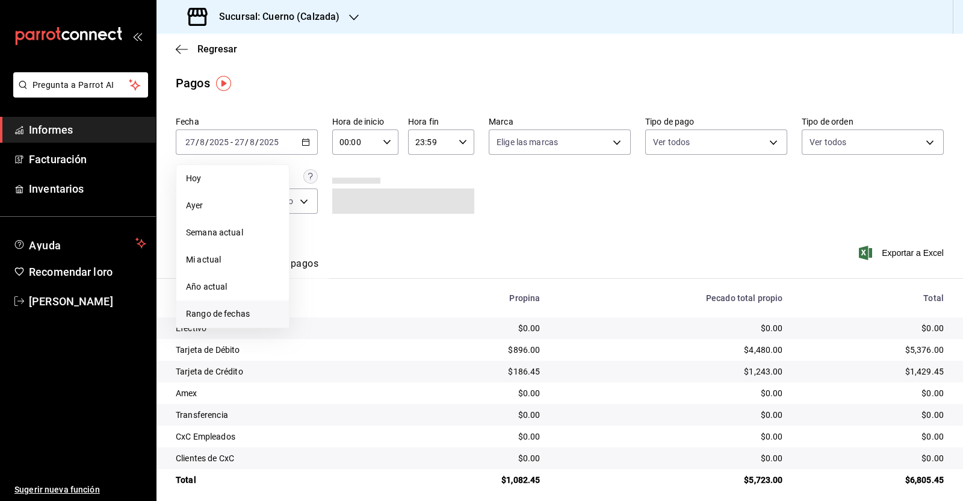
click at [246, 311] on font "Rango de fechas" at bounding box center [218, 314] width 64 height 10
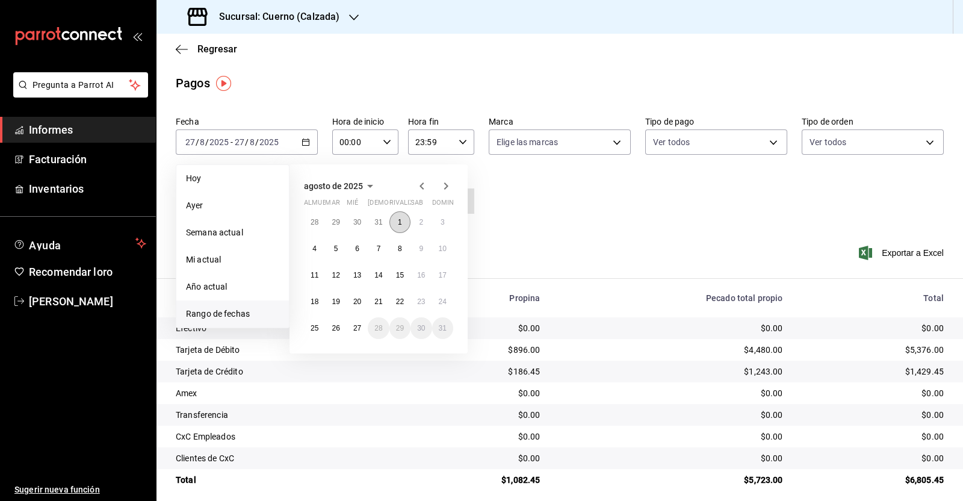
click at [403, 219] on button "1" at bounding box center [399, 222] width 21 height 22
click at [358, 328] on abbr "27" at bounding box center [357, 328] width 8 height 8
click at [401, 218] on font "1" at bounding box center [400, 222] width 4 height 8
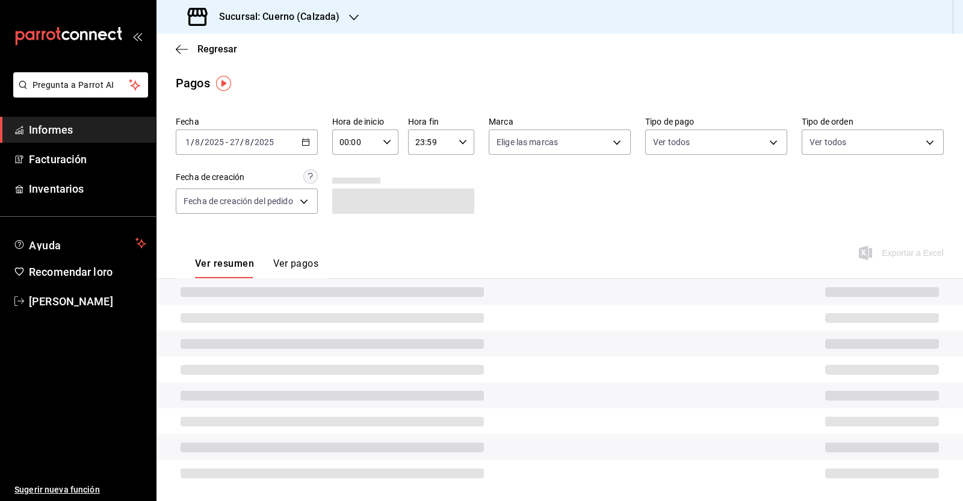
click at [383, 143] on \(Stroke\) "button" at bounding box center [386, 142] width 7 height 4
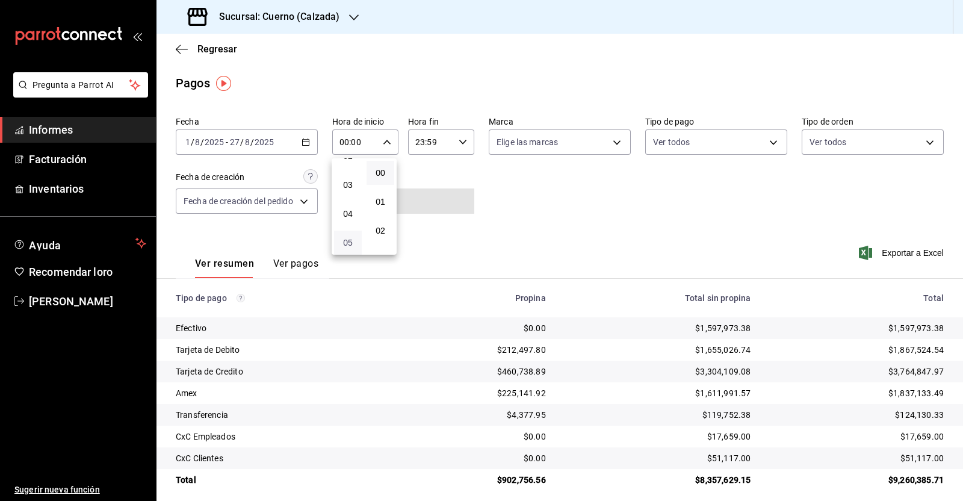
click at [343, 245] on font "05" at bounding box center [348, 243] width 10 height 10
type input "05:00"
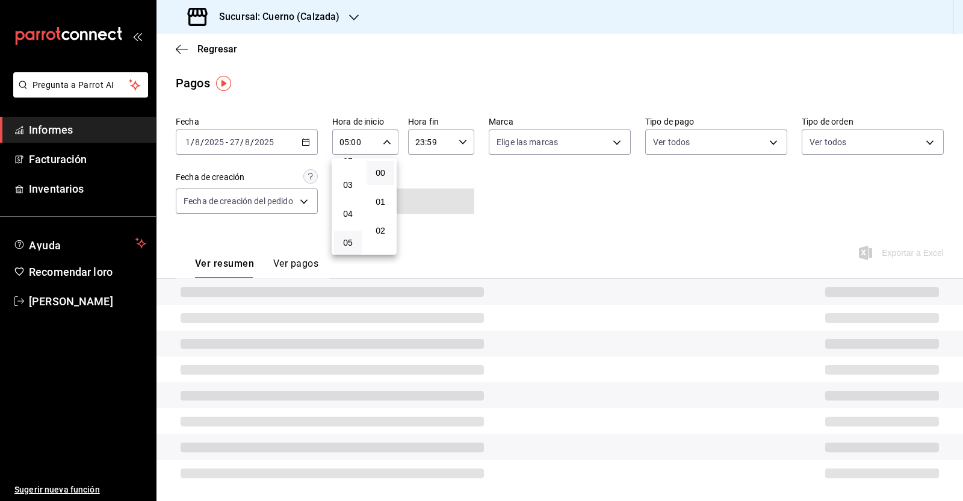
click at [456, 141] on div at bounding box center [481, 250] width 963 height 501
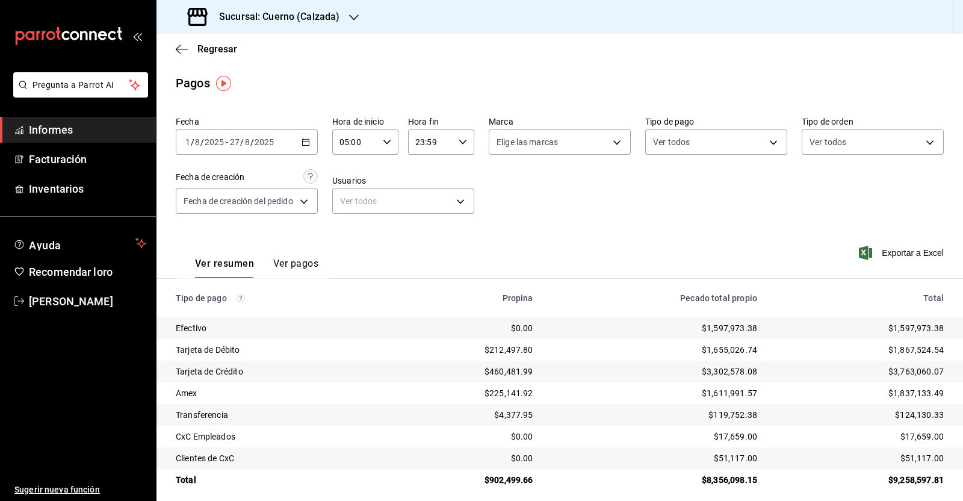
click at [459, 141] on icon "button" at bounding box center [463, 142] width 8 height 8
click at [422, 236] on font "05" at bounding box center [422, 238] width 10 height 10
click at [459, 176] on font "00" at bounding box center [455, 173] width 10 height 10
type input "05:00"
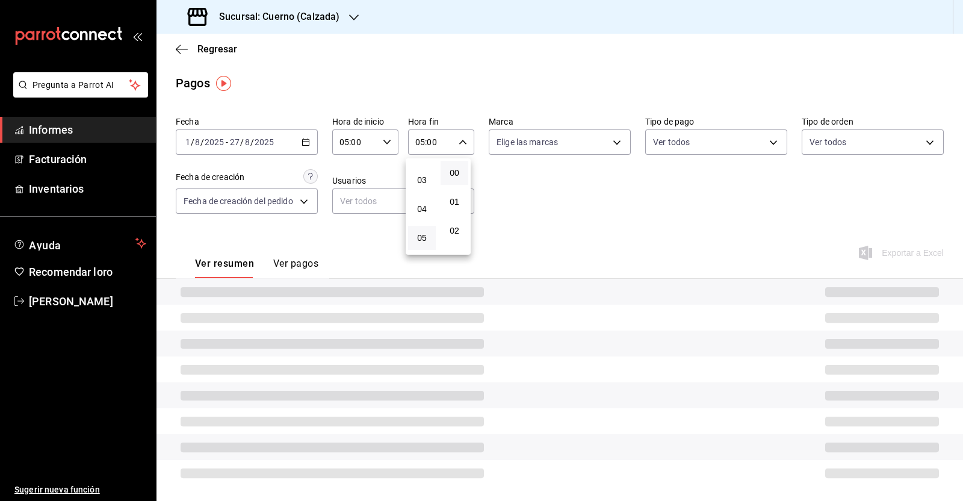
click at [560, 230] on div at bounding box center [481, 250] width 963 height 501
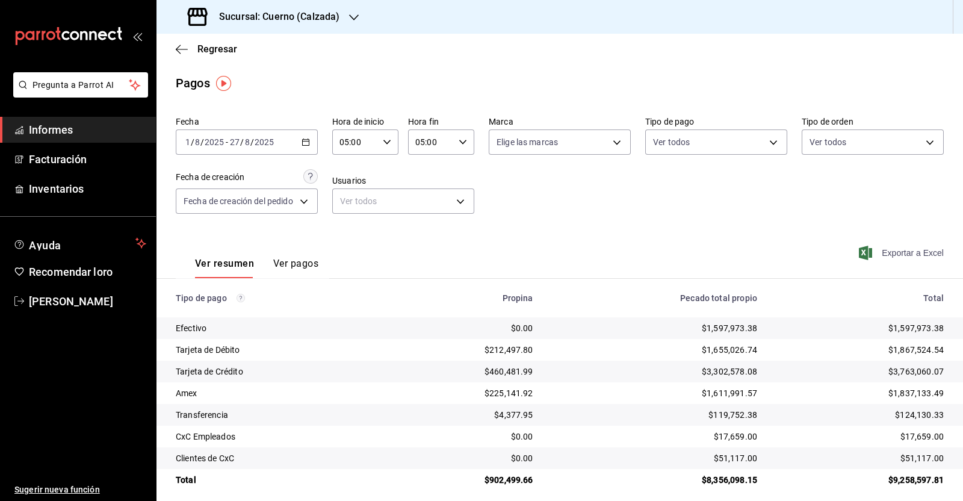
click at [886, 255] on font "Exportar a Excel" at bounding box center [913, 253] width 62 height 10
click at [179, 49] on icon "button" at bounding box center [182, 49] width 12 height 1
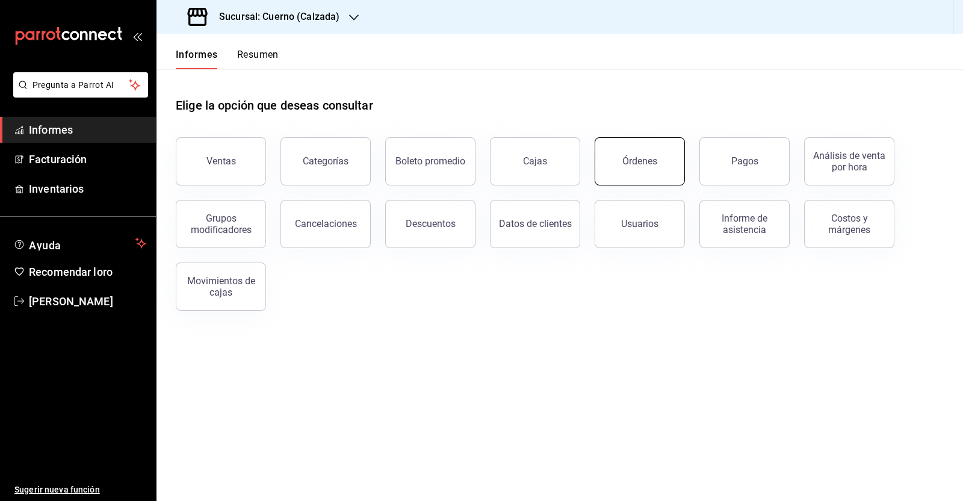
click at [659, 158] on button "Órdenes" at bounding box center [640, 161] width 90 height 48
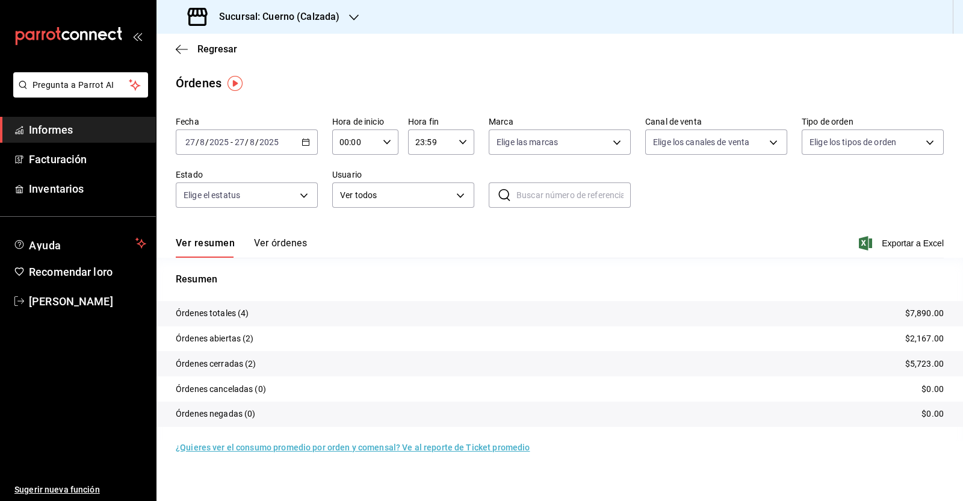
click at [310, 146] on div "2025-08-27 27 / 8 / 2025 - 2025-08-27 27 / 8 / 2025" at bounding box center [247, 141] width 142 height 25
click at [244, 309] on font "Rango de fechas" at bounding box center [218, 314] width 64 height 10
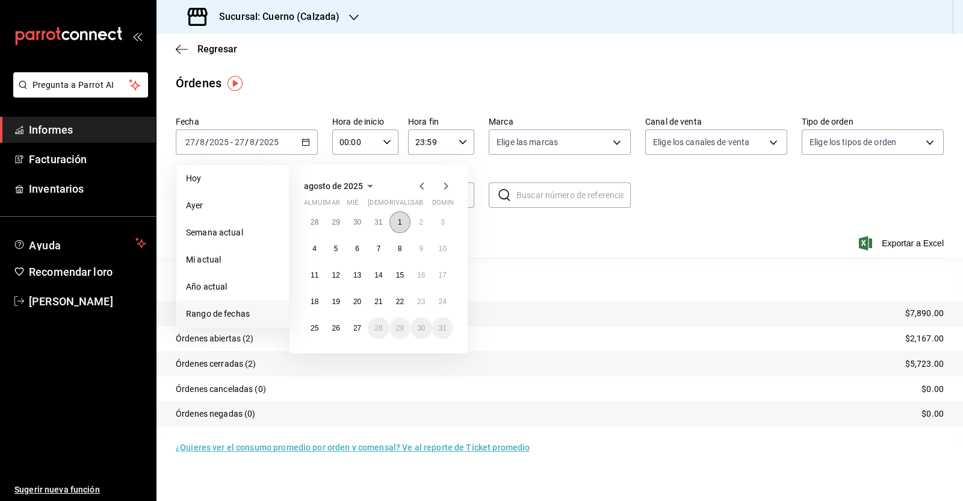
click at [401, 227] on button "1" at bounding box center [399, 222] width 21 height 22
click at [355, 323] on button "27" at bounding box center [357, 328] width 21 height 22
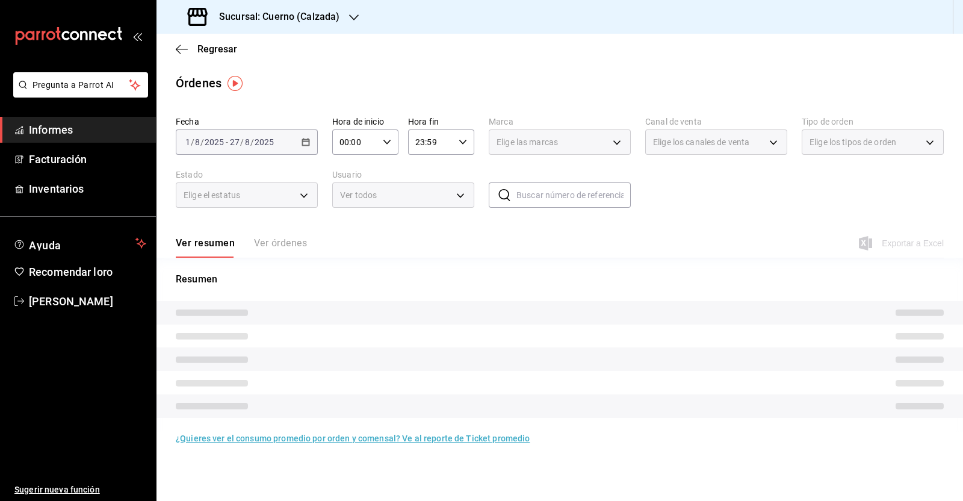
click at [389, 143] on icon "button" at bounding box center [387, 142] width 8 height 8
click at [352, 172] on font "05" at bounding box center [349, 167] width 10 height 10
type input "05:00"
click at [462, 142] on div at bounding box center [481, 250] width 963 height 501
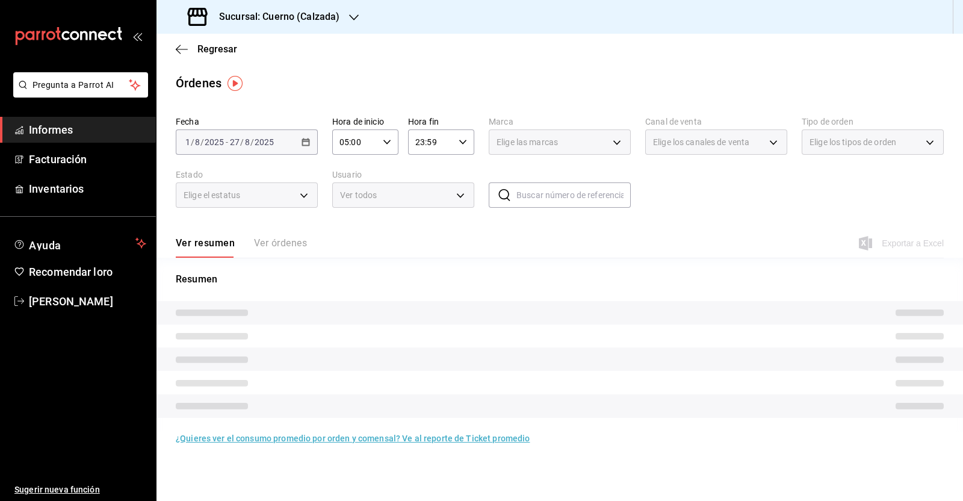
click at [460, 147] on div "23:59 Hora fin" at bounding box center [441, 141] width 66 height 25
click at [427, 167] on font "05" at bounding box center [425, 163] width 10 height 10
click at [453, 167] on button "00" at bounding box center [458, 173] width 28 height 24
type input "05:00"
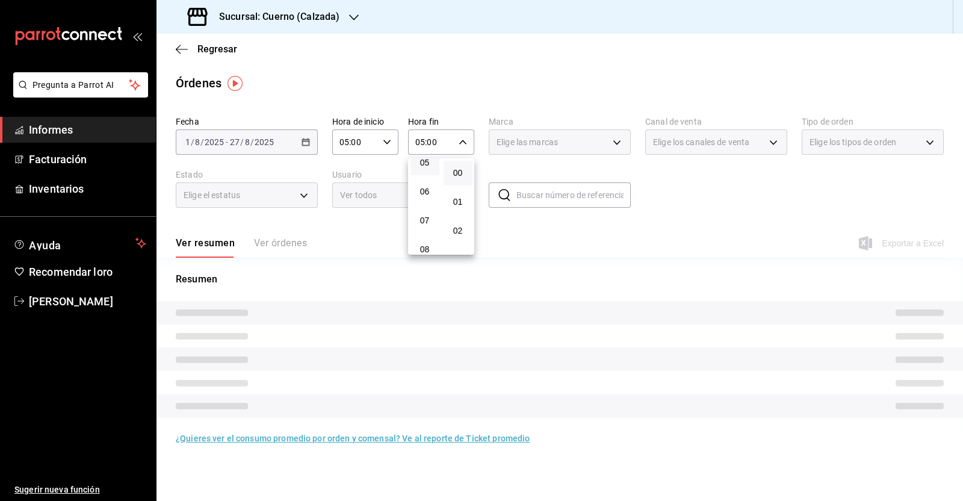
click at [557, 221] on div at bounding box center [481, 250] width 963 height 501
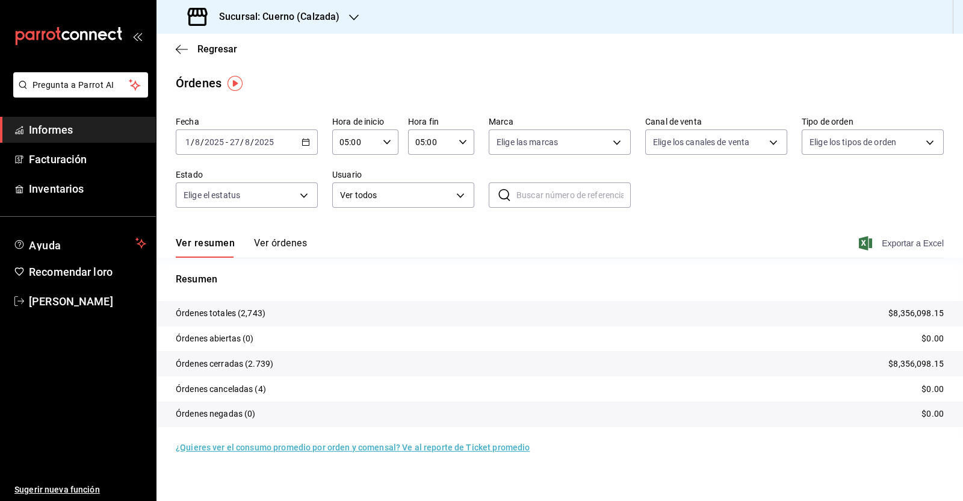
click at [918, 248] on span "Exportar a Excel" at bounding box center [902, 243] width 82 height 14
click at [515, 72] on main "Regresar Órdenes Fecha 2025-08-01 1 / 8 / 2025 - 2025-08-27 27 / 8 / 2025 Hora …" at bounding box center [559, 267] width 806 height 467
click at [901, 244] on font "Exportar a Excel" at bounding box center [913, 243] width 62 height 10
click at [900, 246] on font "Exportar a Excel" at bounding box center [913, 243] width 62 height 10
click at [903, 241] on font "Exportar a Excel" at bounding box center [913, 243] width 62 height 10
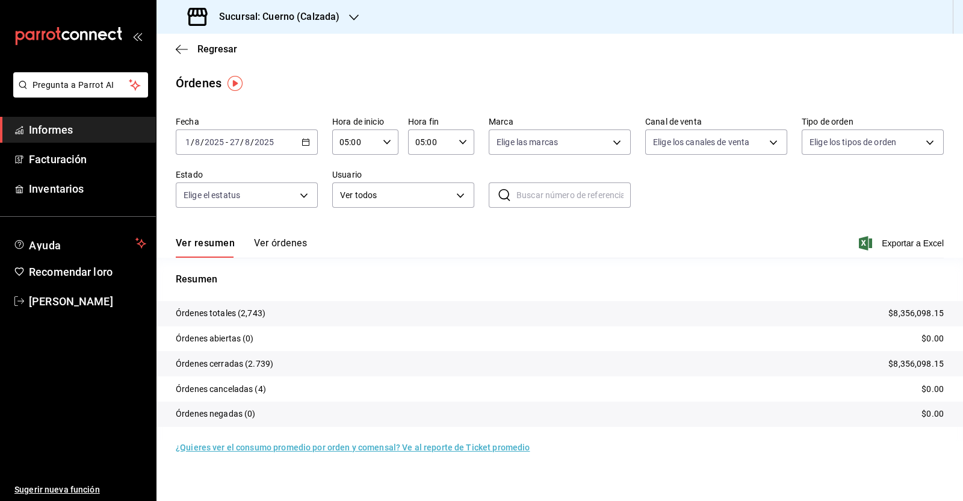
click at [309, 144] on \(Stroke\) "button" at bounding box center [305, 142] width 7 height 7
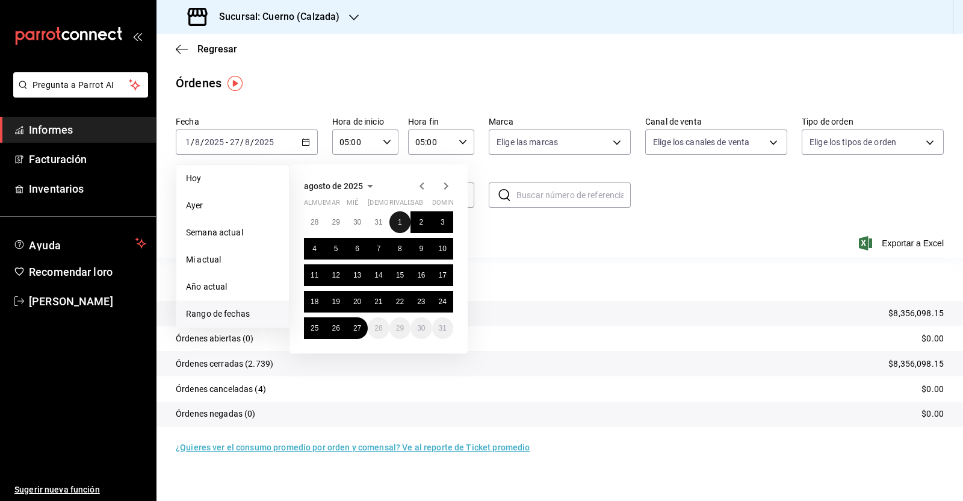
click at [398, 221] on font "1" at bounding box center [400, 222] width 4 height 8
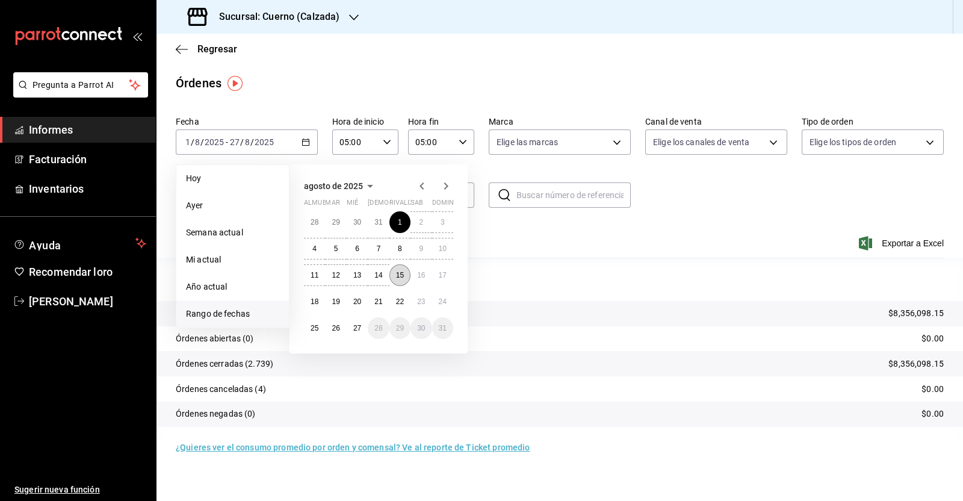
click at [401, 273] on font "15" at bounding box center [400, 275] width 8 height 8
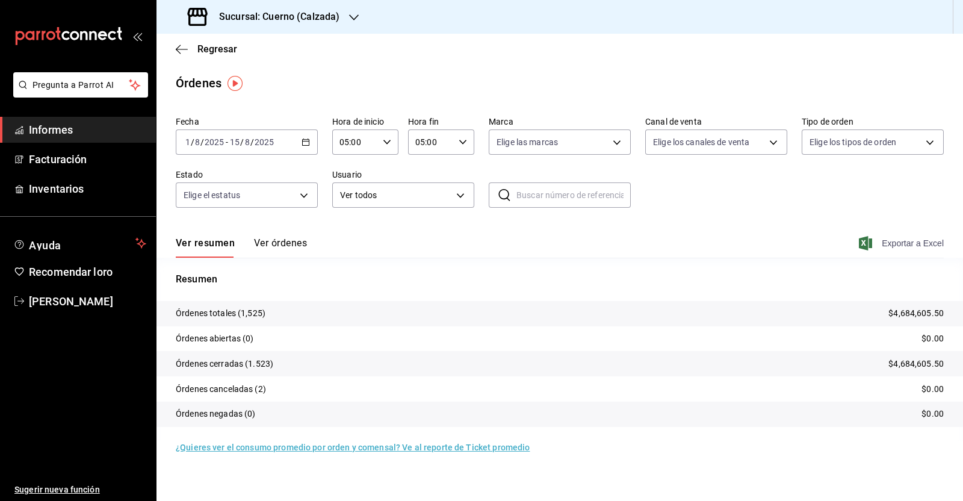
click at [910, 244] on font "Exportar a Excel" at bounding box center [913, 243] width 62 height 10
click at [309, 141] on \(Stroke\) "button" at bounding box center [306, 141] width 7 height 1
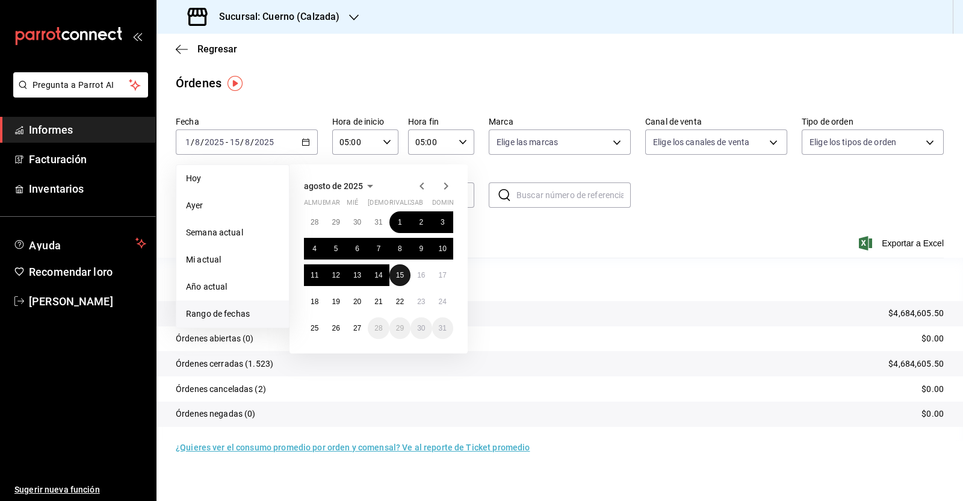
click at [400, 278] on font "15" at bounding box center [400, 275] width 8 height 8
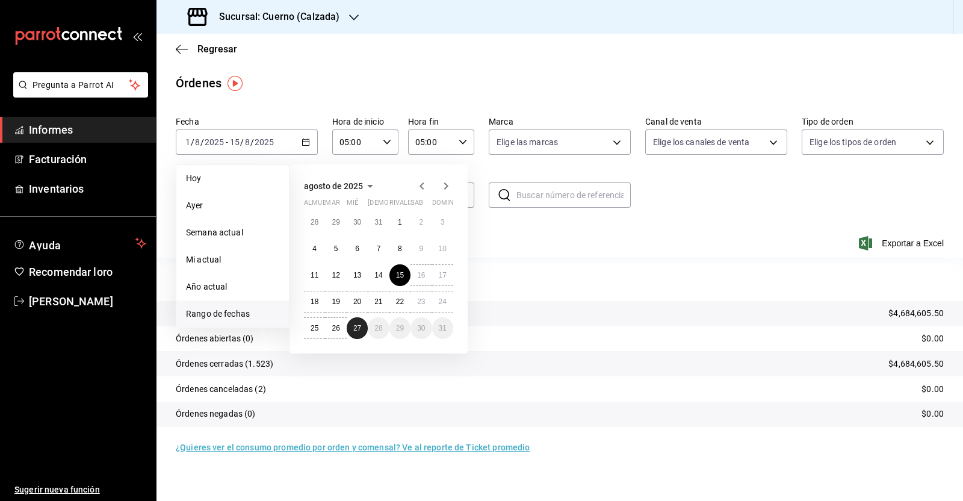
click at [359, 332] on button "27" at bounding box center [357, 328] width 21 height 22
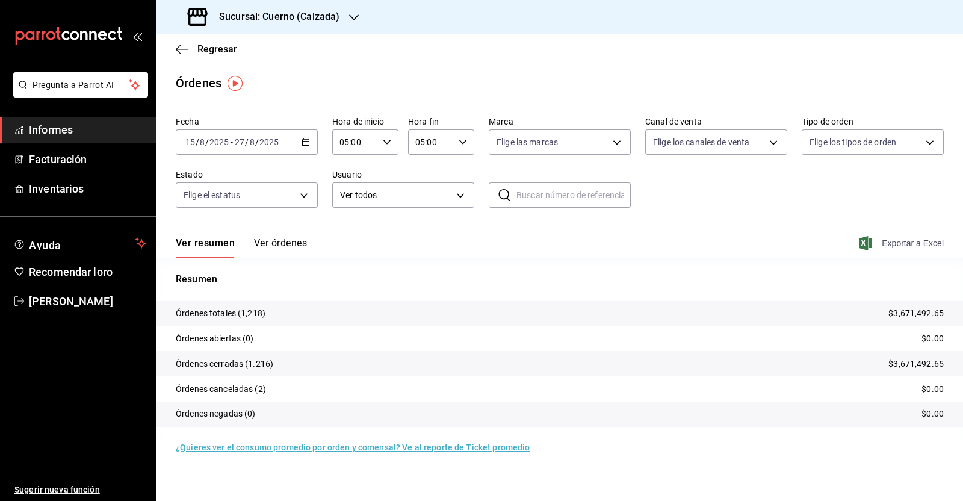
click at [932, 245] on font "Exportar a Excel" at bounding box center [913, 243] width 62 height 10
click at [184, 44] on icon "button" at bounding box center [182, 49] width 12 height 11
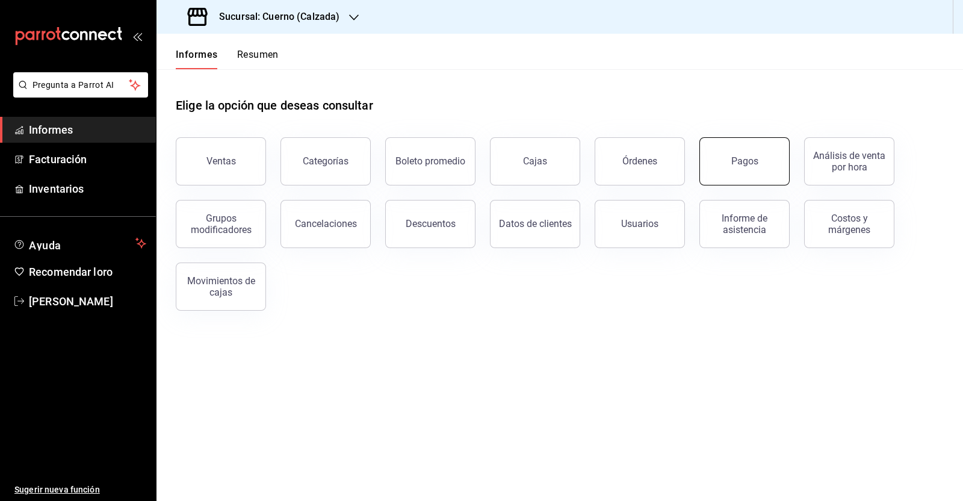
click at [773, 180] on button "Pagos" at bounding box center [744, 161] width 90 height 48
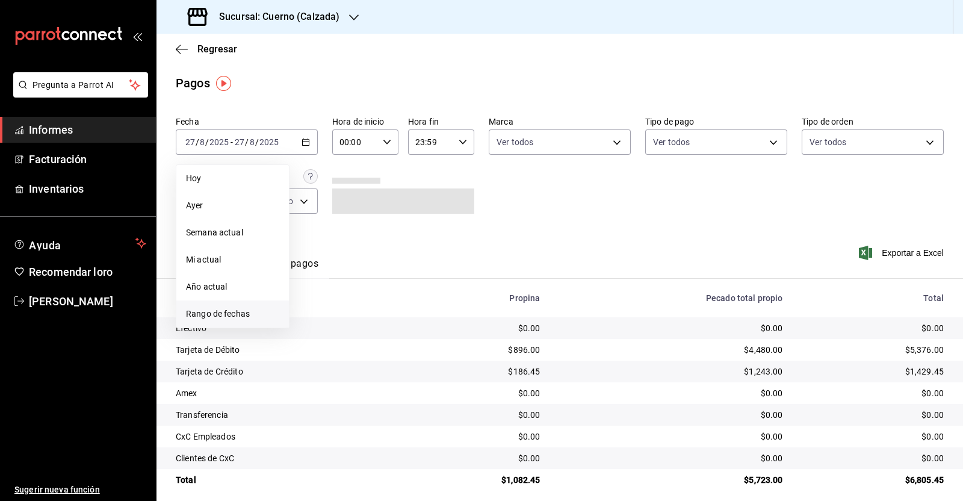
click at [220, 314] on font "Rango de fechas" at bounding box center [218, 314] width 64 height 10
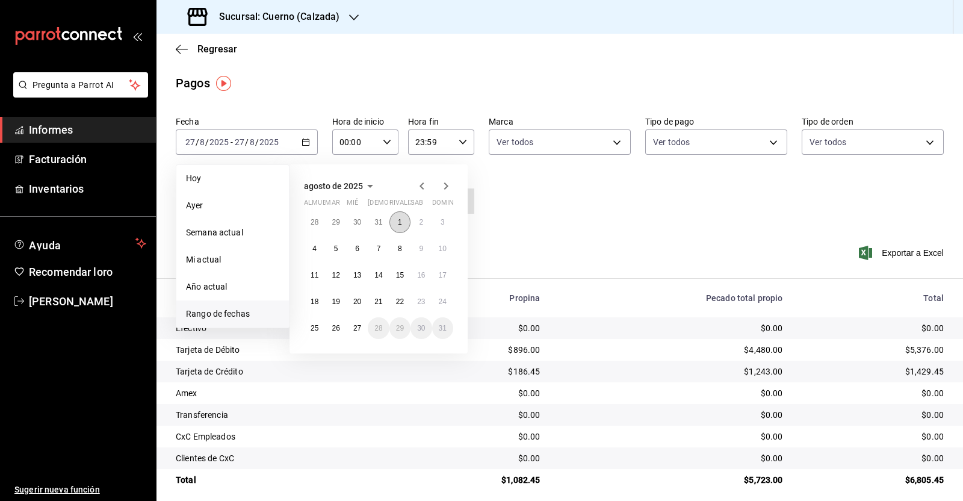
click at [401, 224] on font "1" at bounding box center [400, 222] width 4 height 8
click at [360, 324] on font "27" at bounding box center [357, 328] width 8 height 8
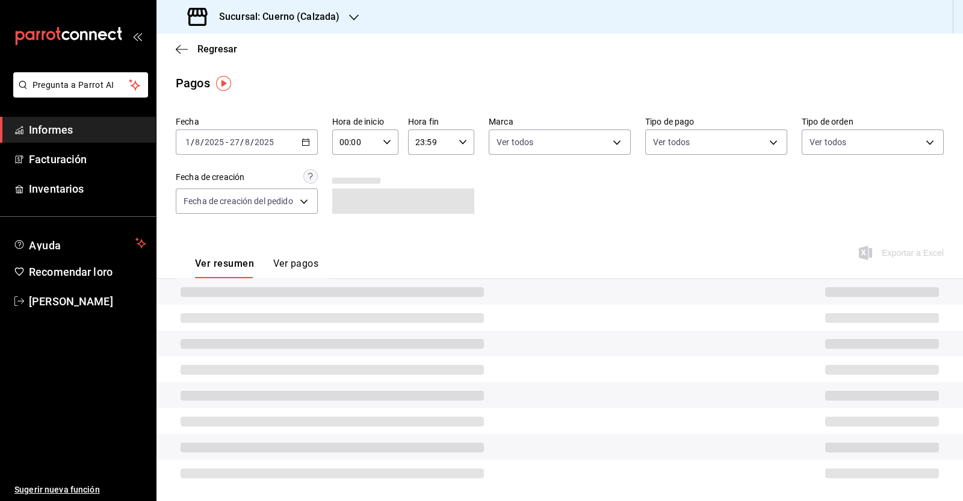
click at [387, 146] on icon "button" at bounding box center [387, 142] width 8 height 8
click at [348, 161] on button "05" at bounding box center [348, 167] width 28 height 24
type input "05:00"
click at [463, 143] on div at bounding box center [481, 250] width 963 height 501
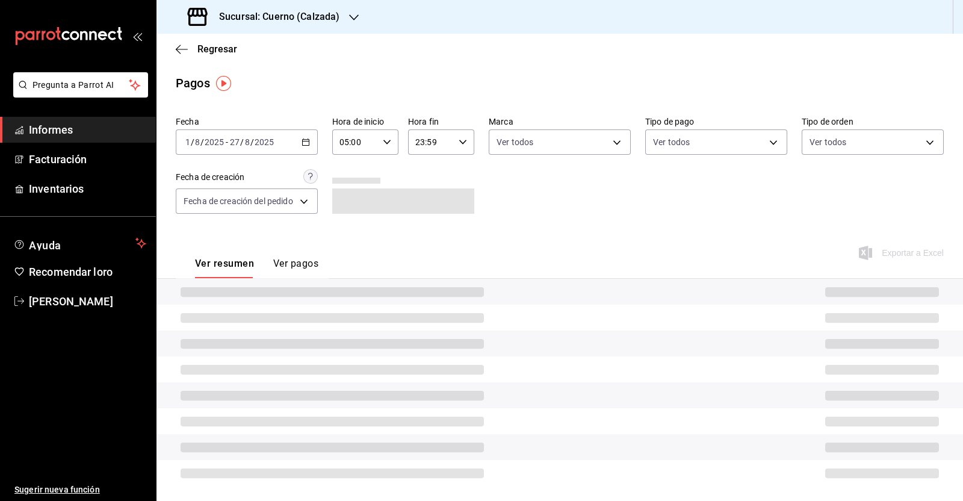
click at [463, 143] on icon "button" at bounding box center [463, 142] width 8 height 8
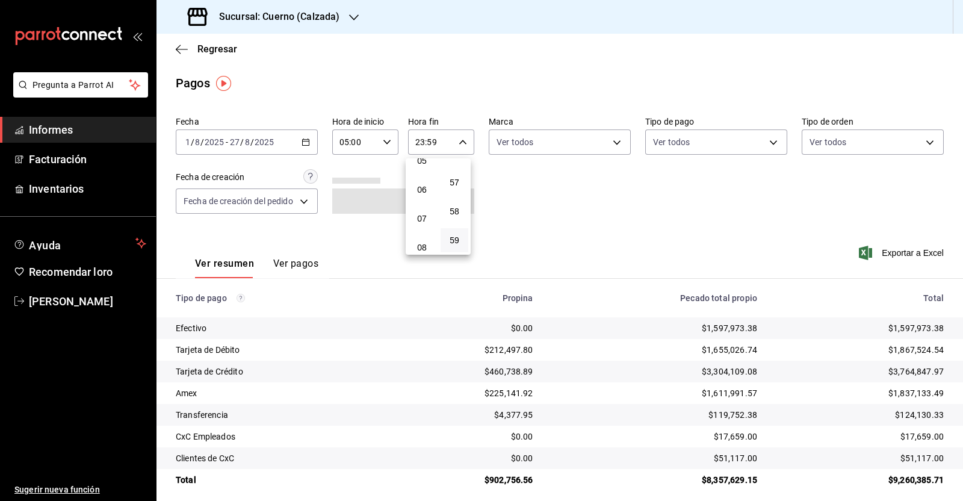
scroll to position [155, 0]
click at [421, 164] on font "05" at bounding box center [422, 163] width 10 height 10
click at [457, 164] on button "00" at bounding box center [455, 173] width 28 height 24
type input "05:00"
click at [527, 191] on div at bounding box center [481, 250] width 963 height 501
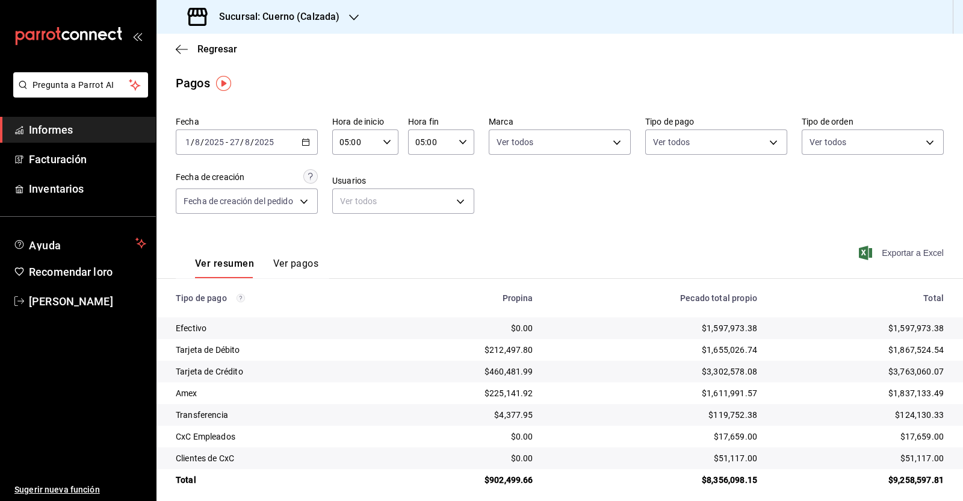
click at [912, 253] on font "Exportar a Excel" at bounding box center [913, 253] width 62 height 10
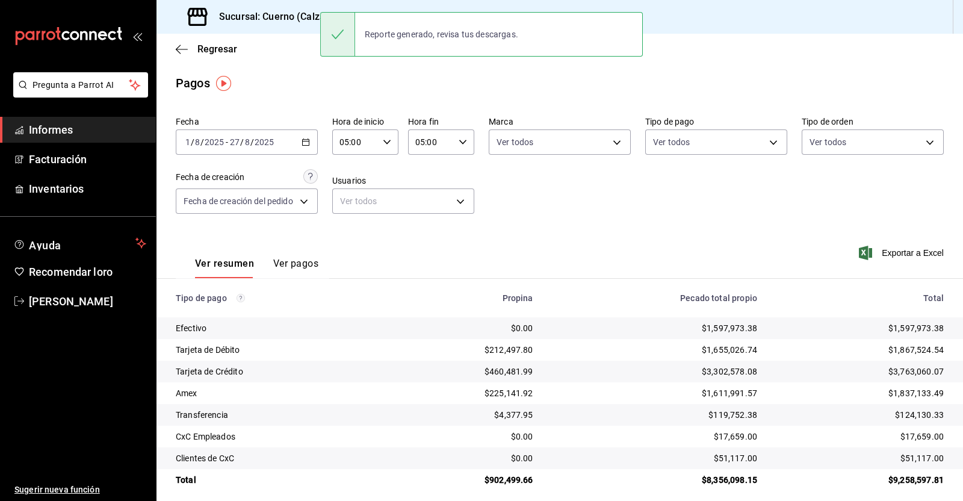
click at [181, 57] on div "Regresar" at bounding box center [559, 49] width 806 height 31
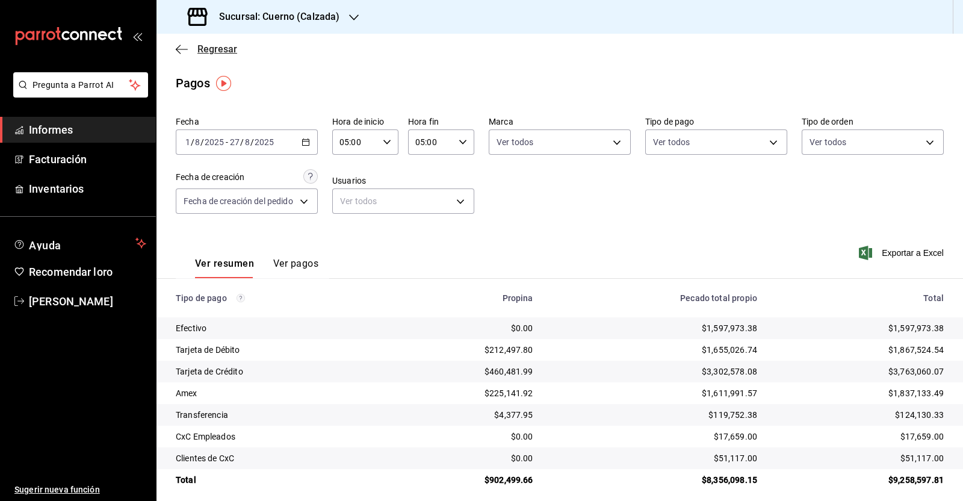
click at [178, 52] on icon "button" at bounding box center [182, 49] width 12 height 11
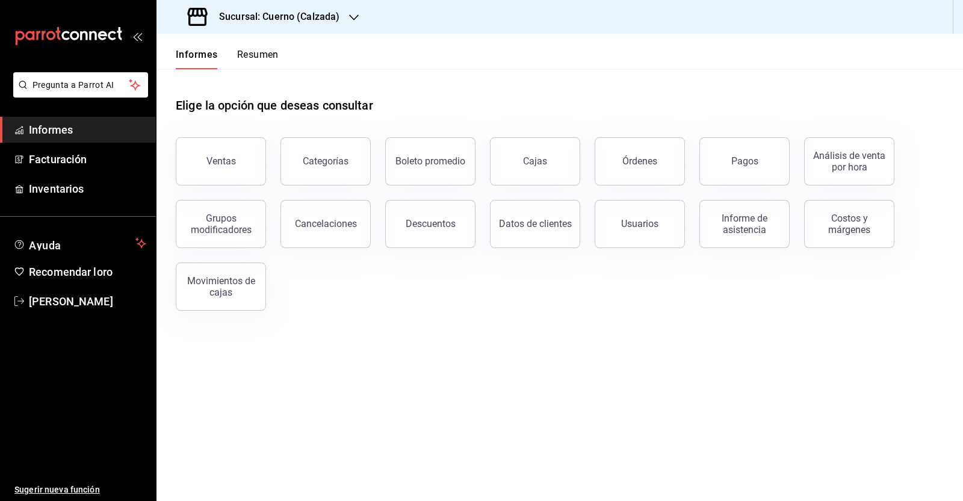
click at [436, 216] on button "Descuentos" at bounding box center [430, 224] width 90 height 48
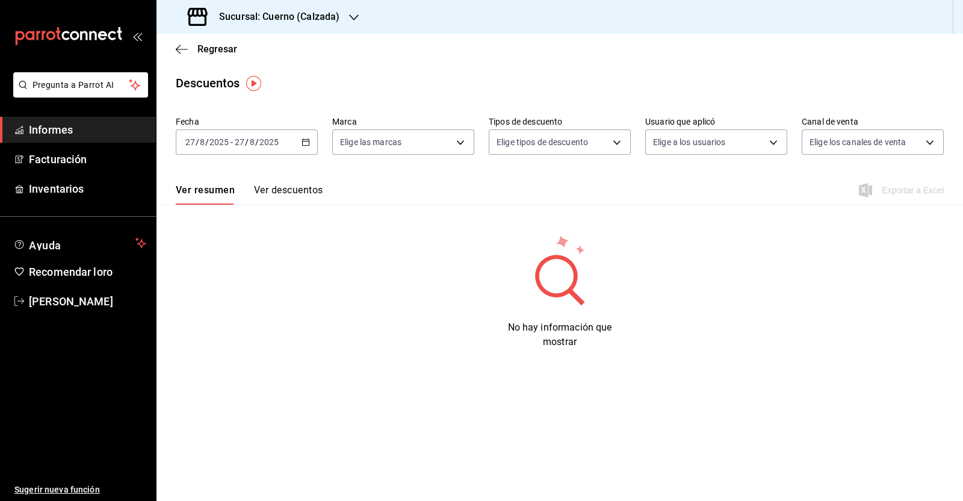
click at [308, 140] on \(Stroke\) "button" at bounding box center [305, 142] width 7 height 7
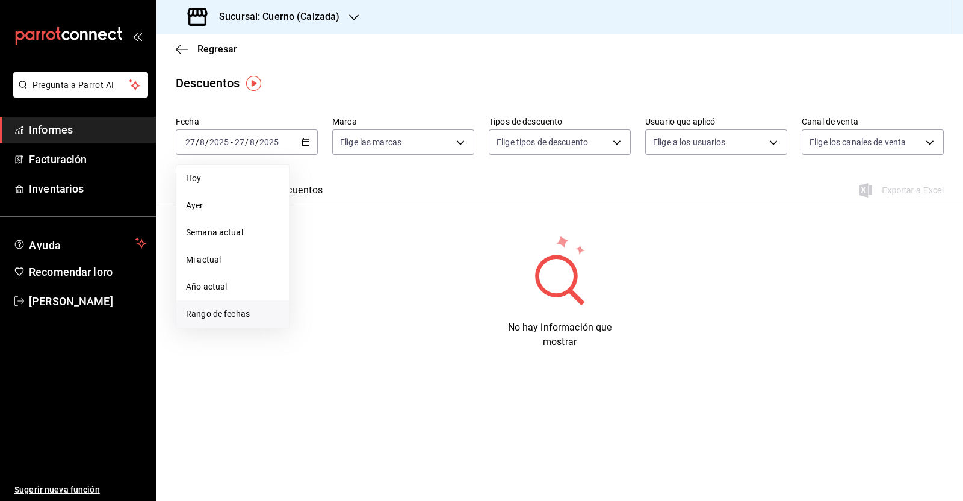
click at [220, 309] on font "Rango de fechas" at bounding box center [218, 314] width 64 height 10
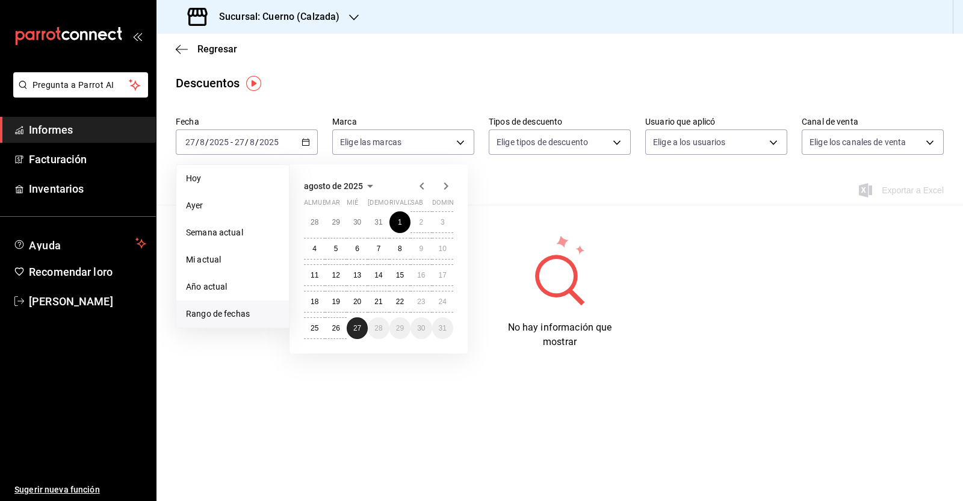
click at [361, 323] on button "27" at bounding box center [357, 328] width 21 height 22
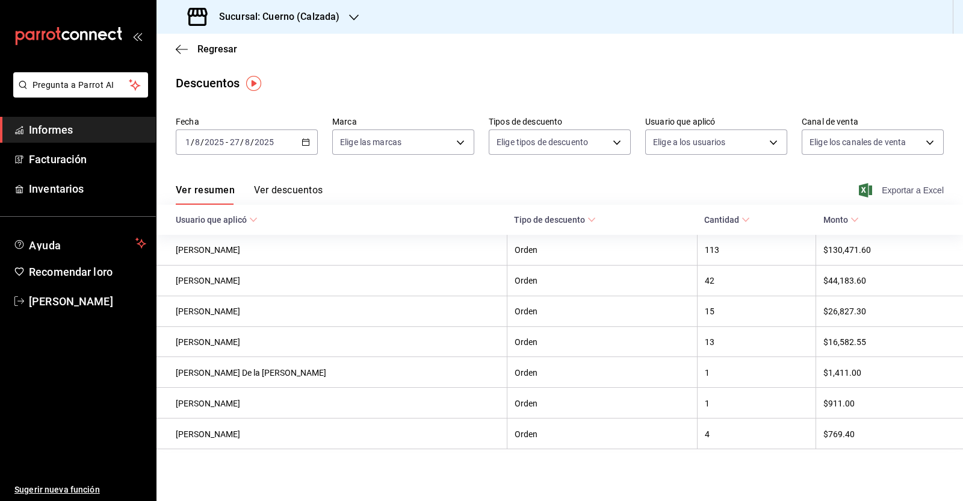
click at [908, 196] on span "Exportar a Excel" at bounding box center [902, 190] width 82 height 14
click at [183, 52] on icon "button" at bounding box center [182, 49] width 12 height 11
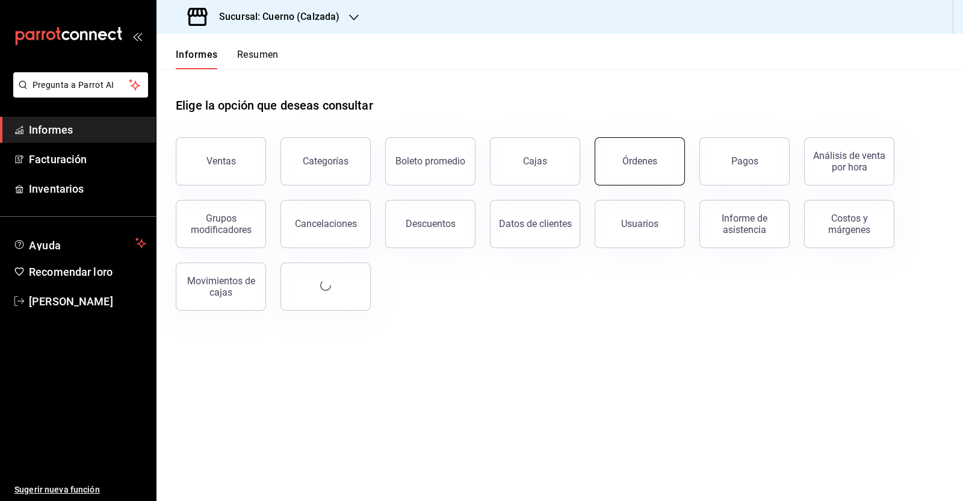
click at [652, 172] on button "Órdenes" at bounding box center [640, 161] width 90 height 48
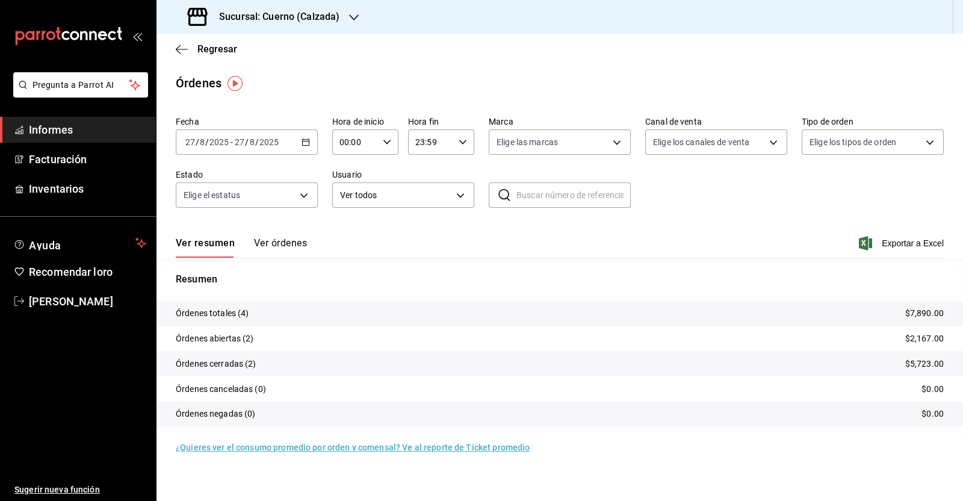
click at [307, 139] on icon "button" at bounding box center [305, 142] width 8 height 8
click at [198, 310] on font "Rango de fechas" at bounding box center [218, 314] width 64 height 10
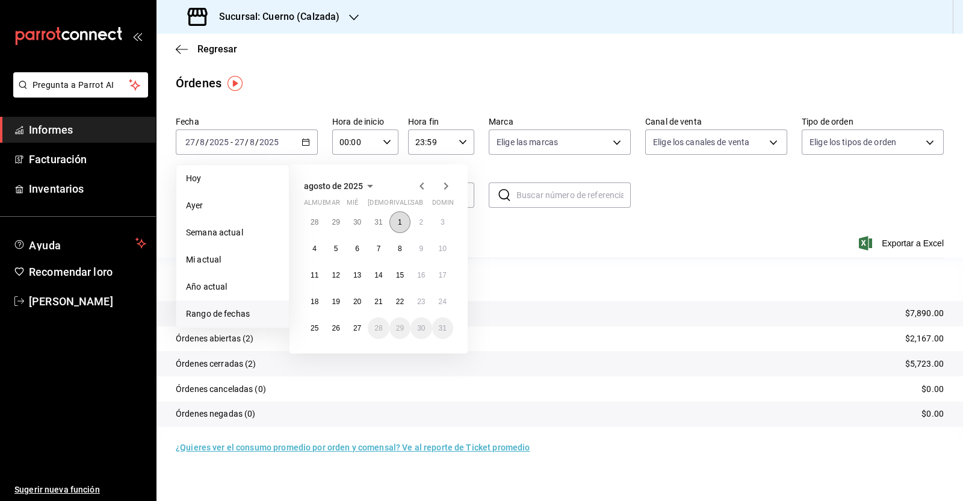
click at [404, 221] on button "1" at bounding box center [399, 222] width 21 height 22
click at [357, 302] on font "20" at bounding box center [357, 301] width 8 height 8
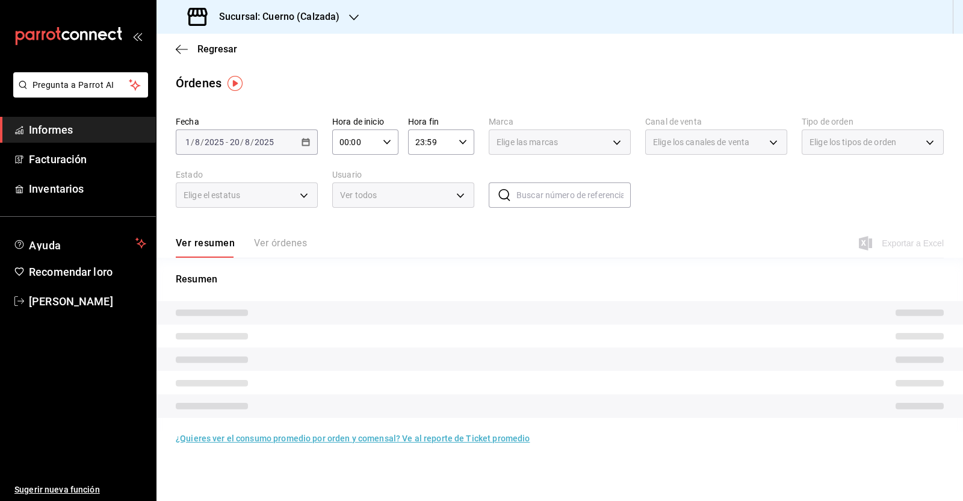
click at [388, 143] on icon "button" at bounding box center [387, 142] width 8 height 8
click at [349, 168] on font "05" at bounding box center [349, 167] width 10 height 10
type input "05:00"
click at [463, 144] on div at bounding box center [481, 250] width 963 height 501
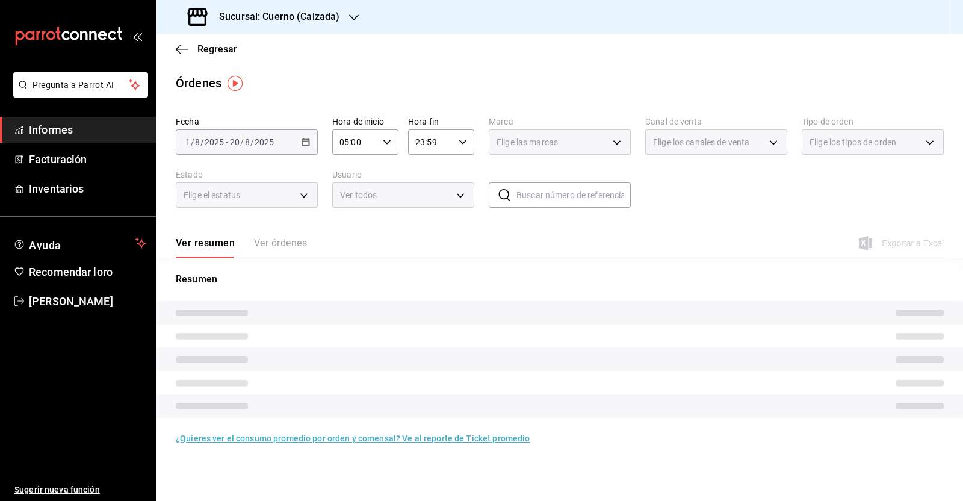
click at [463, 144] on icon "button" at bounding box center [463, 142] width 8 height 8
click at [424, 239] on font "05" at bounding box center [425, 243] width 10 height 10
click at [466, 173] on button "00" at bounding box center [458, 173] width 28 height 24
type input "05:00"
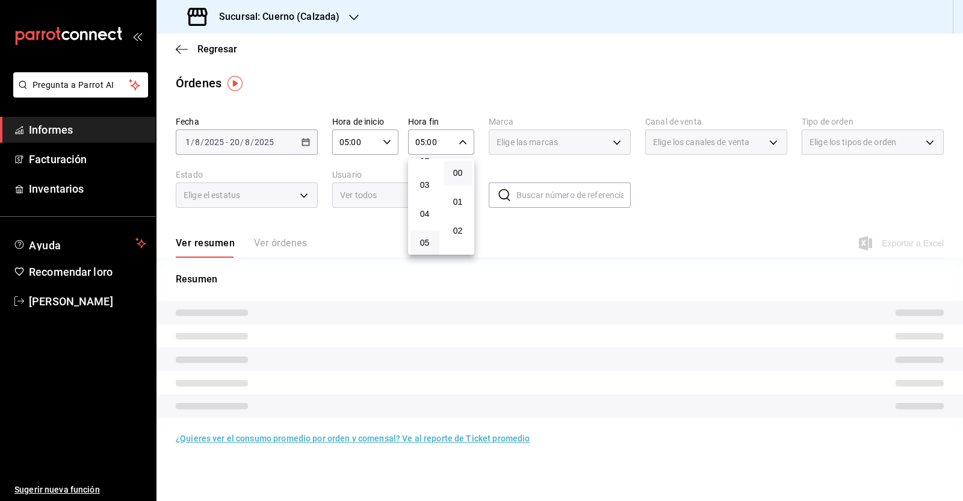
click at [611, 216] on div at bounding box center [481, 250] width 963 height 501
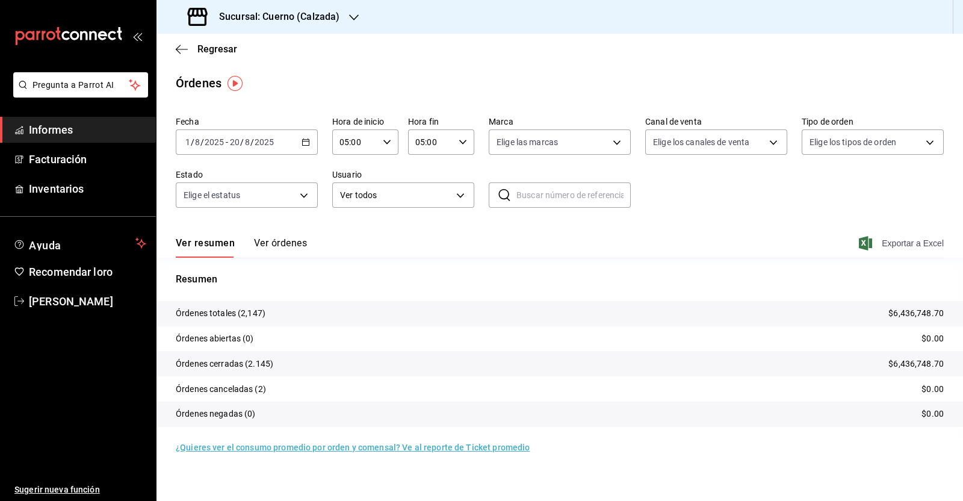
click at [900, 241] on font "Exportar a Excel" at bounding box center [913, 243] width 62 height 10
